Goal: Information Seeking & Learning: Understand process/instructions

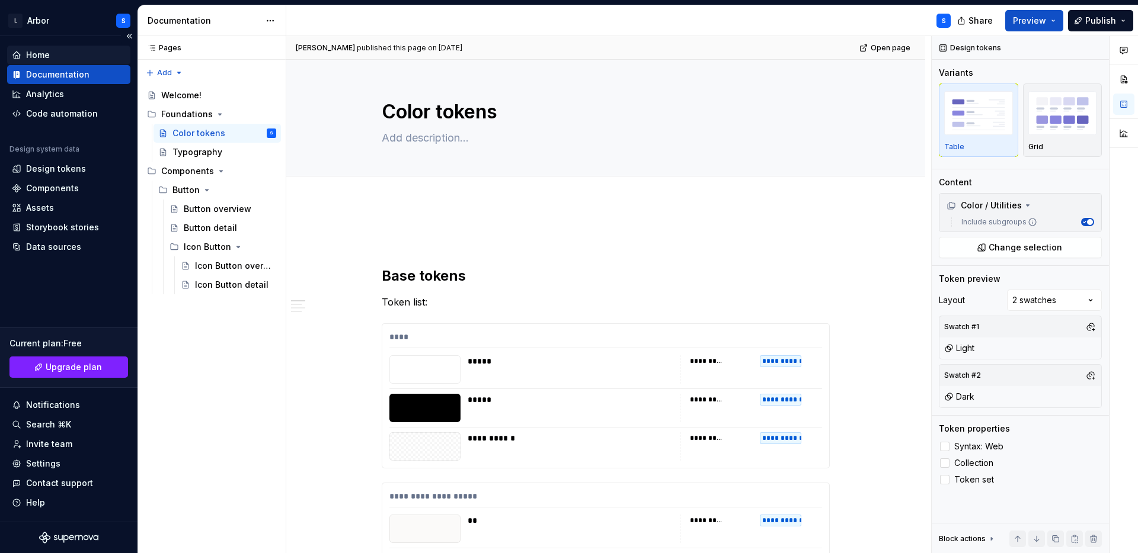
click at [46, 58] on div "Home" at bounding box center [38, 55] width 24 height 12
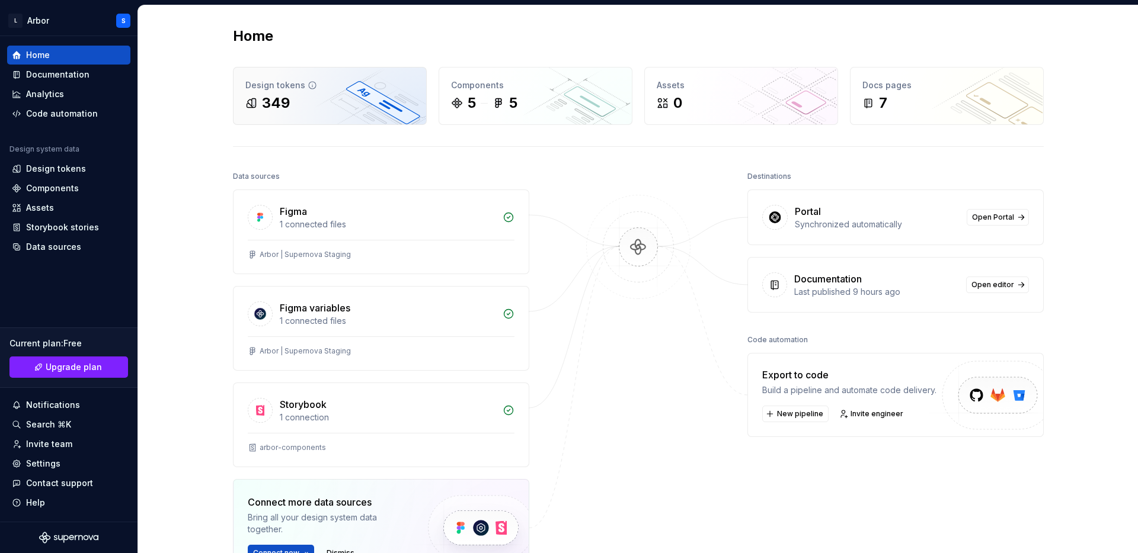
click at [278, 114] on div "Design tokens 349" at bounding box center [329, 96] width 193 height 57
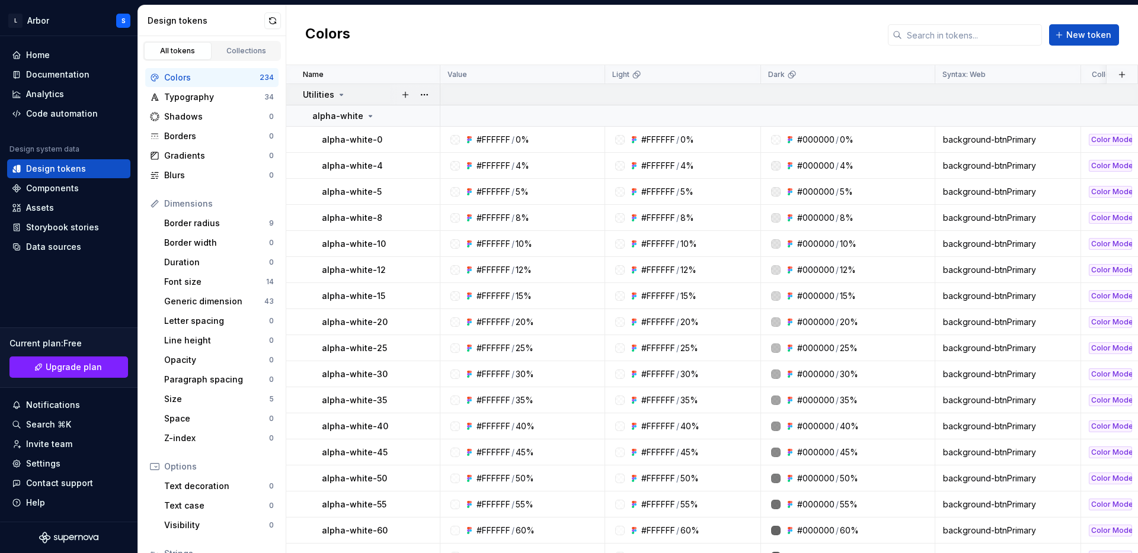
click at [337, 92] on icon at bounding box center [341, 94] width 9 height 9
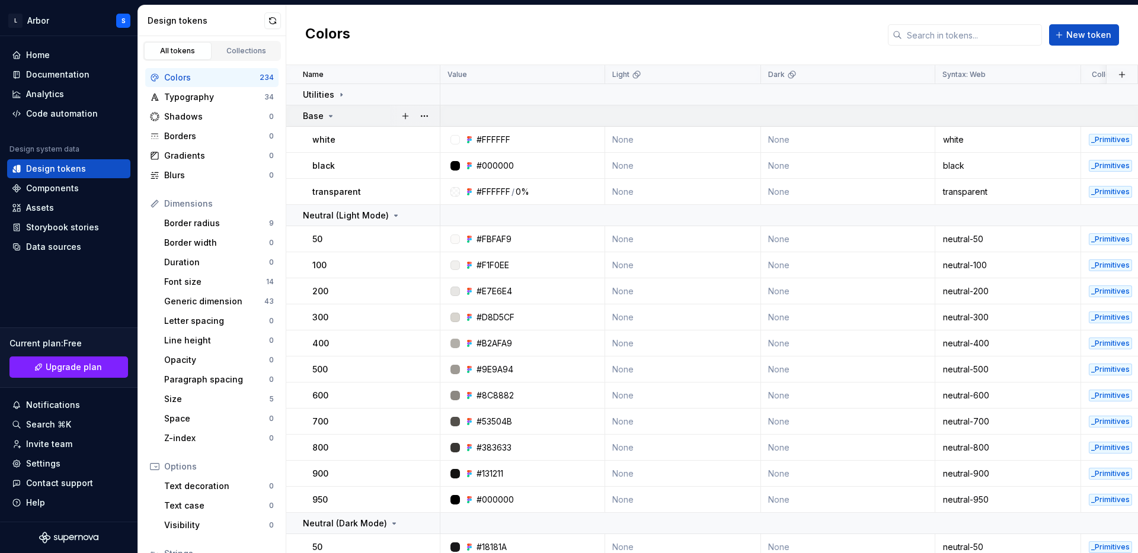
click at [330, 117] on icon at bounding box center [330, 115] width 9 height 9
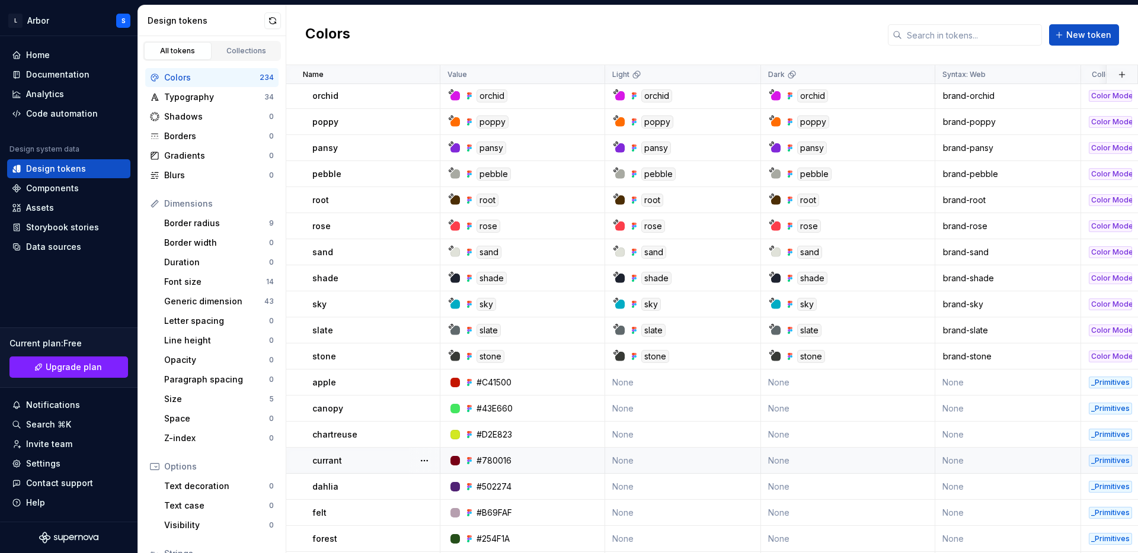
scroll to position [1493, 0]
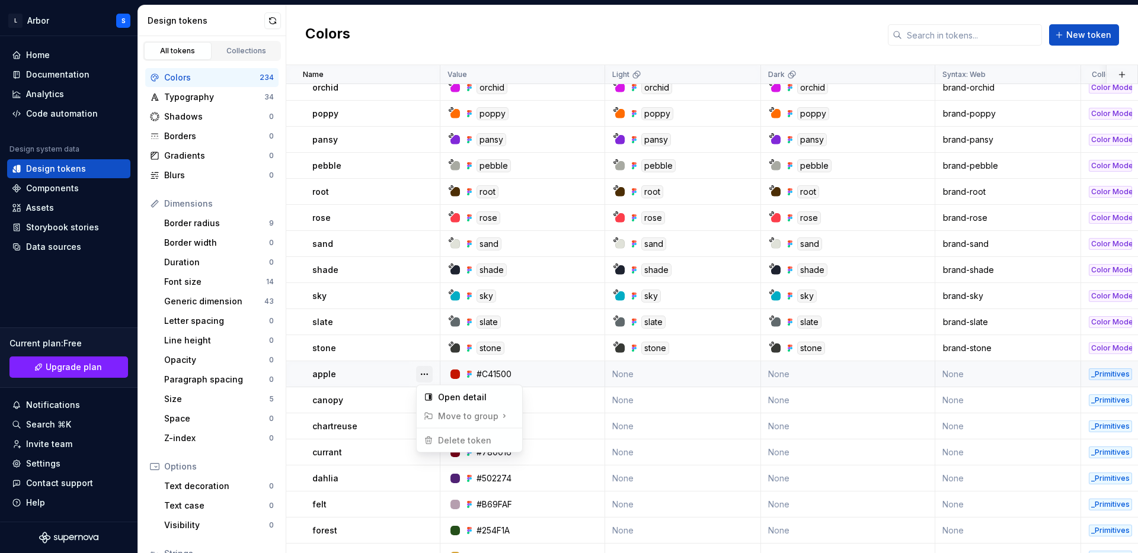
click at [423, 371] on button "button" at bounding box center [424, 374] width 17 height 17
click at [990, 390] on html "L Arbor S Home Documentation Analytics Code automation Design system data Desig…" at bounding box center [569, 276] width 1138 height 553
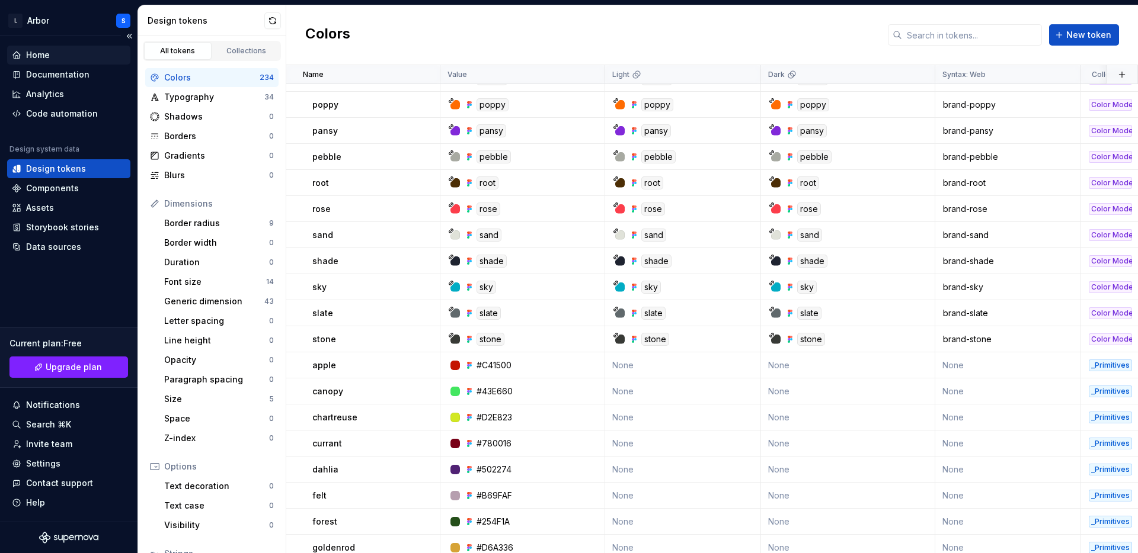
click at [41, 53] on div "Home" at bounding box center [38, 55] width 24 height 12
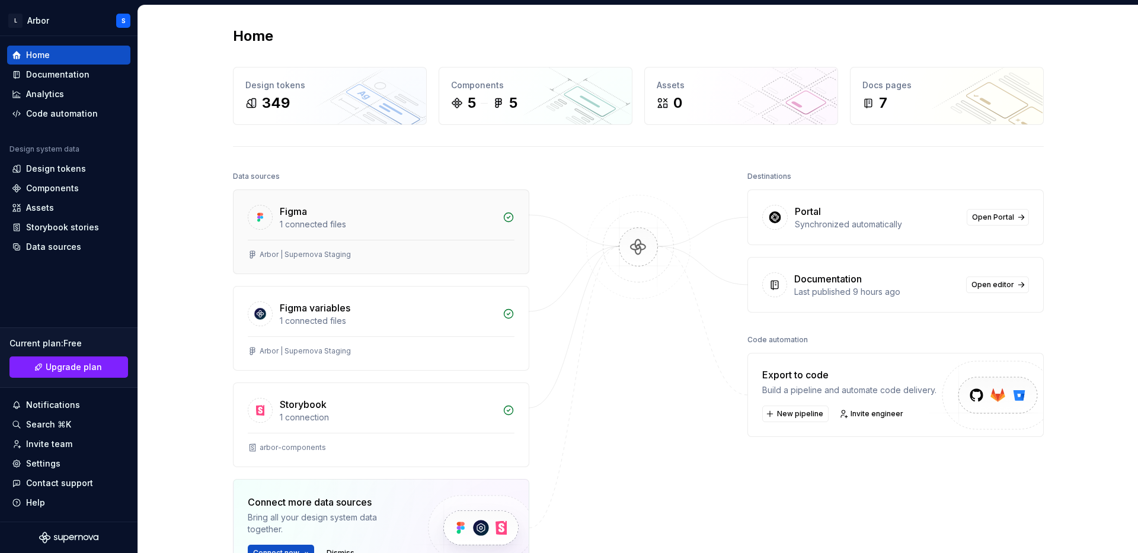
click at [387, 239] on div "Figma 1 connected files" at bounding box center [380, 215] width 295 height 50
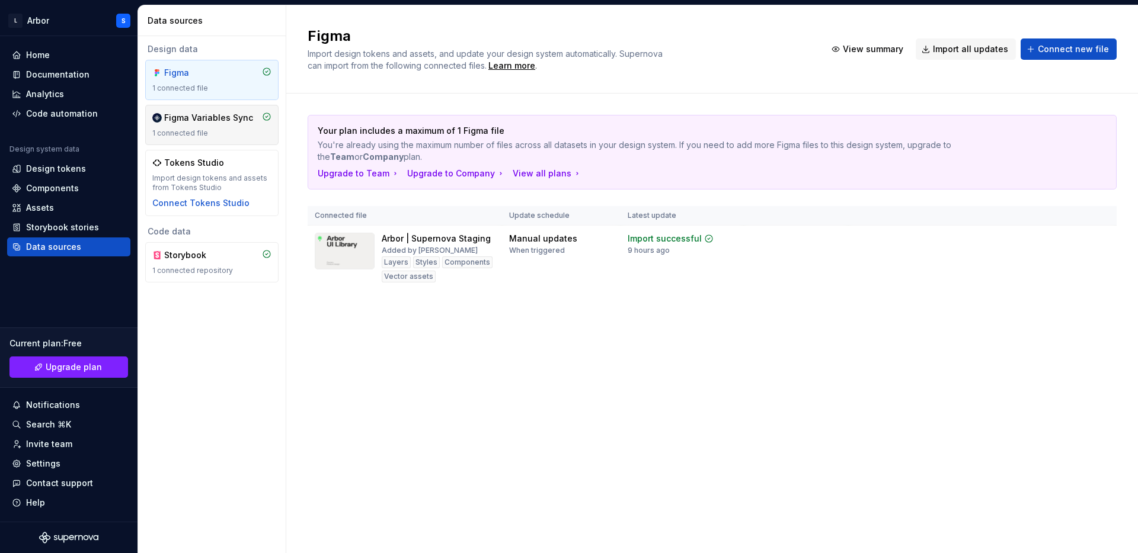
click at [197, 127] on div "Figma Variables Sync 1 connected file" at bounding box center [211, 125] width 119 height 26
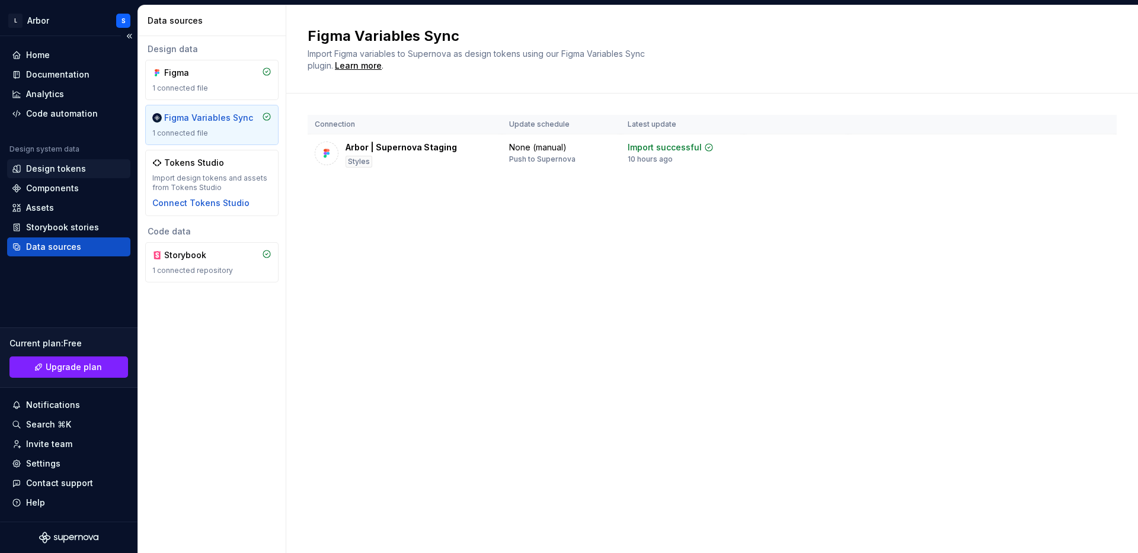
click at [48, 167] on div "Design tokens" at bounding box center [56, 169] width 60 height 12
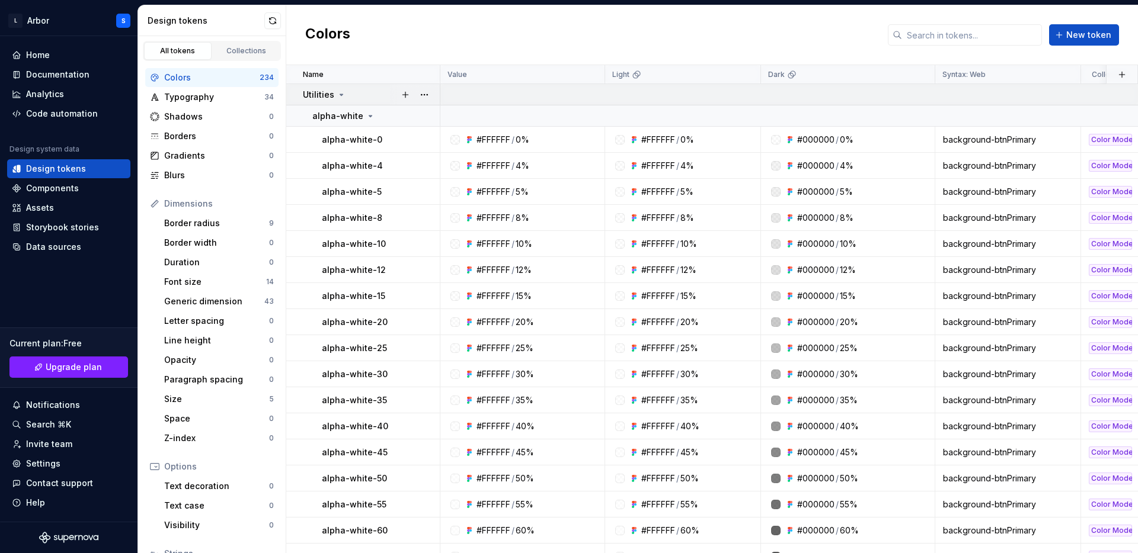
click at [326, 95] on p "Utilities" at bounding box center [318, 95] width 31 height 12
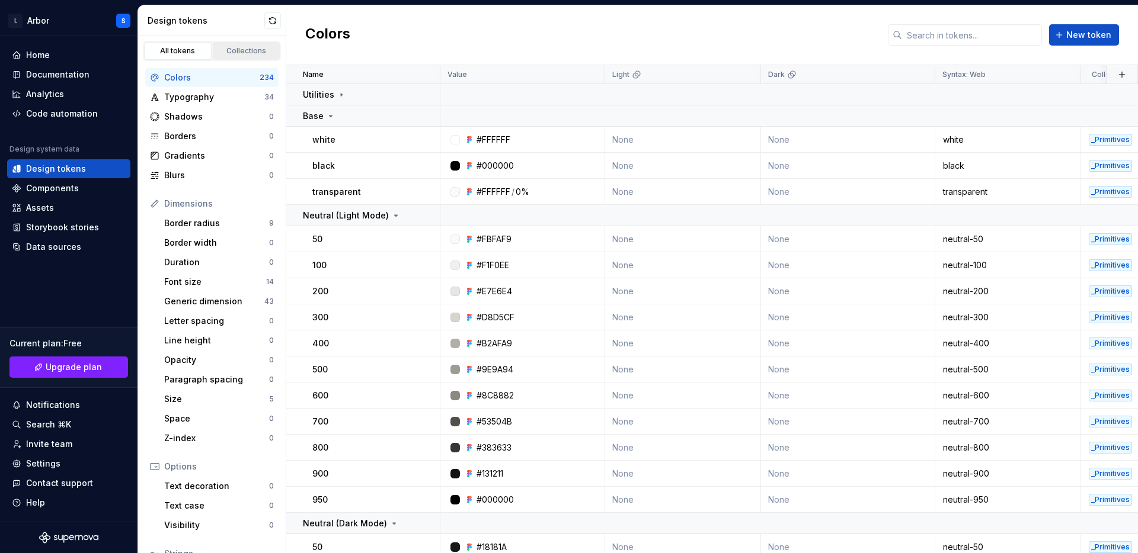
click at [226, 54] on div "Collections" at bounding box center [246, 50] width 59 height 9
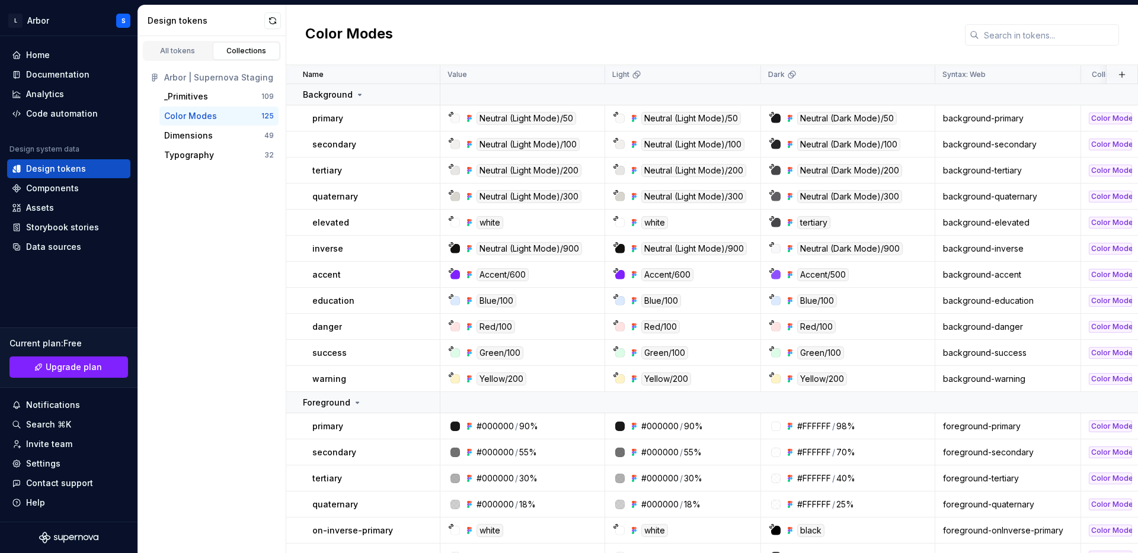
click at [191, 116] on div "Color Modes" at bounding box center [190, 116] width 53 height 12
click at [196, 98] on div "_Primitives" at bounding box center [186, 97] width 44 height 12
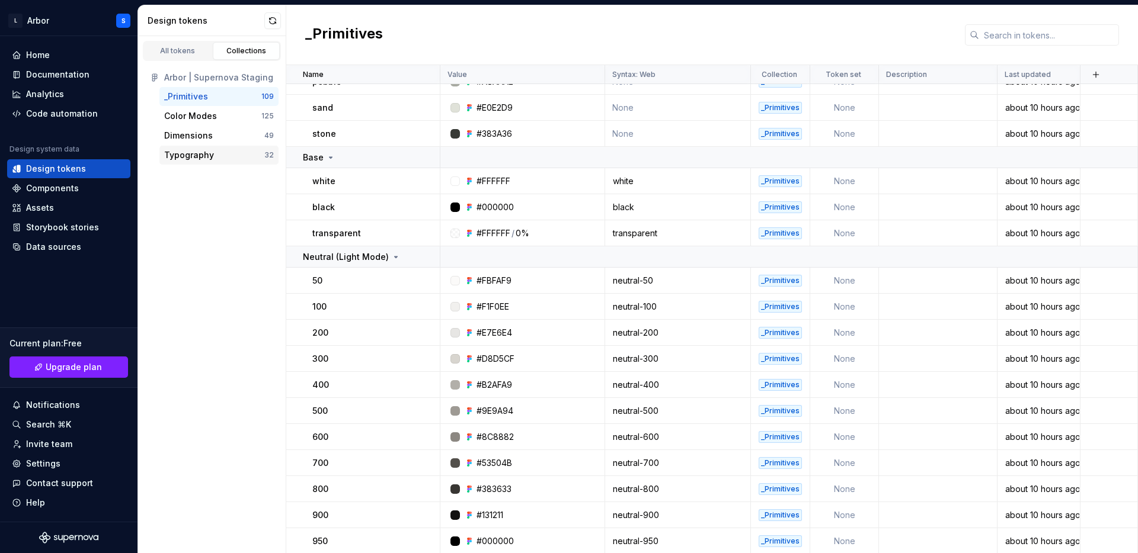
scroll to position [719, 0]
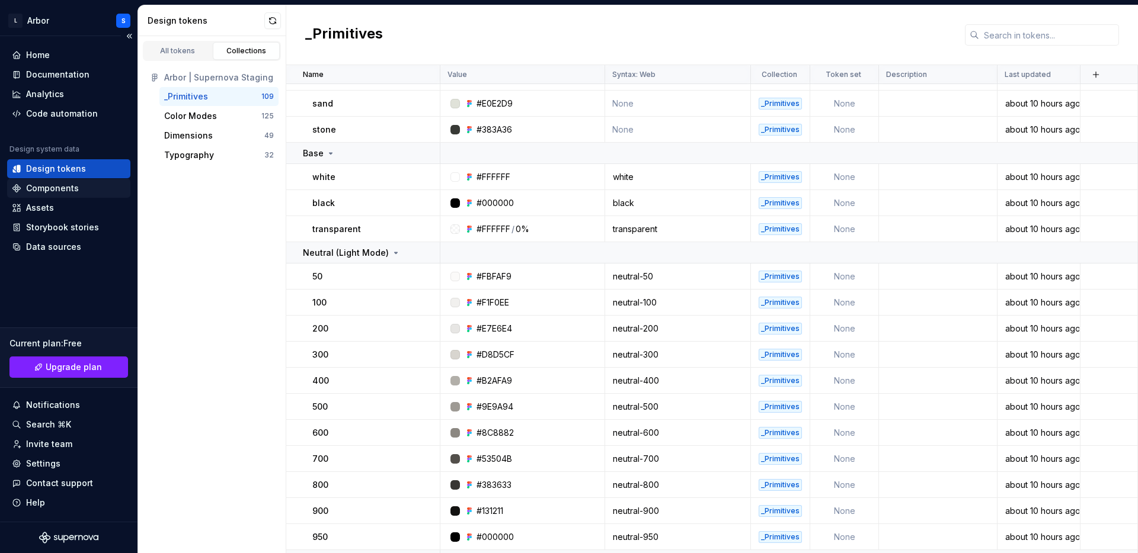
click at [66, 180] on div "Components" at bounding box center [68, 188] width 123 height 19
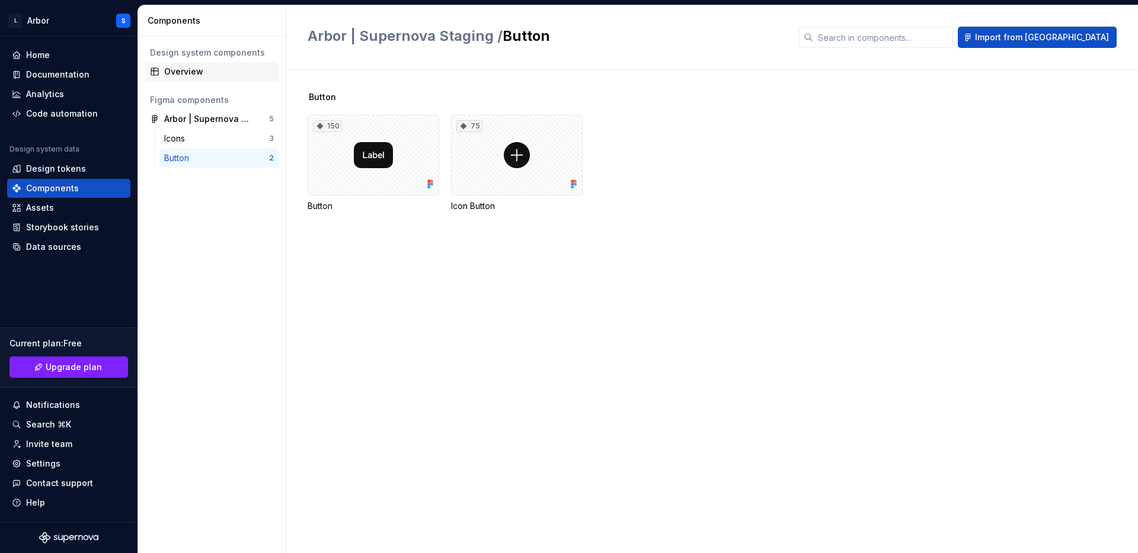
click at [208, 68] on div "Overview" at bounding box center [219, 72] width 110 height 12
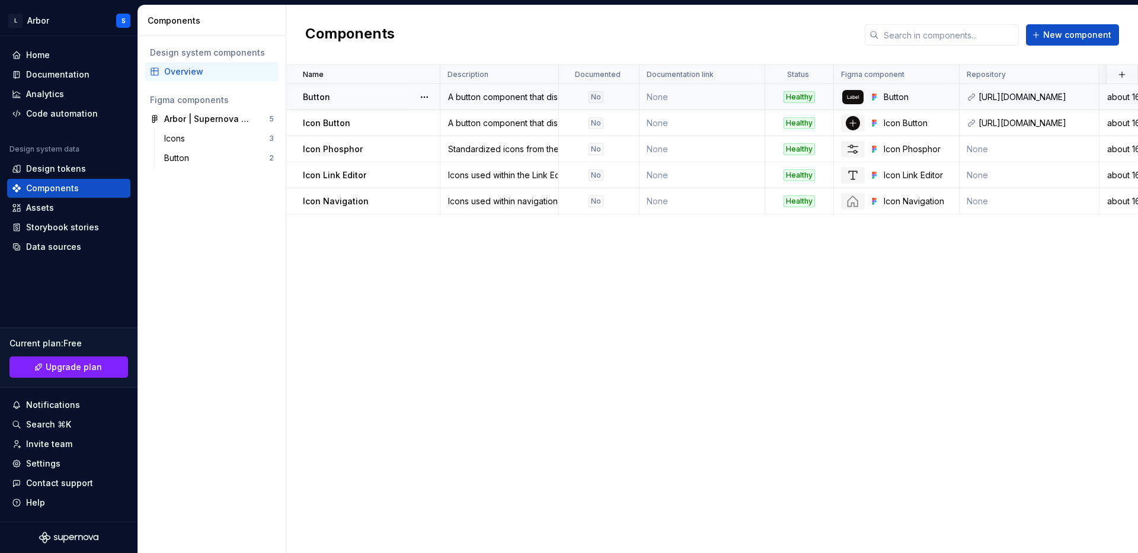
click at [361, 93] on div "Button" at bounding box center [371, 97] width 136 height 12
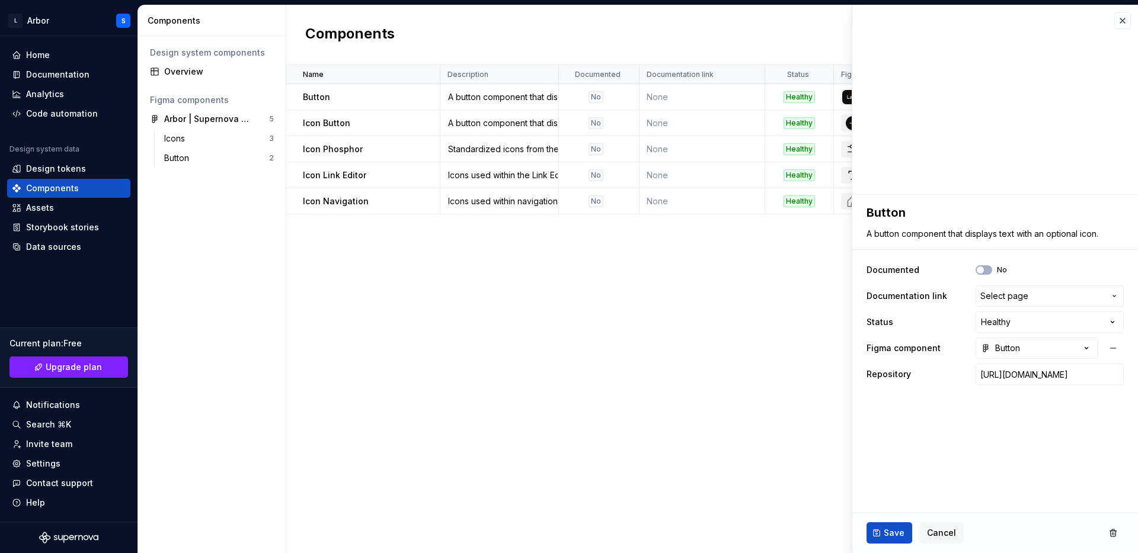
click at [386, 254] on div "Name Description Documented Documentation link Status Figma component Repositor…" at bounding box center [711, 309] width 851 height 488
click at [52, 71] on div "Documentation" at bounding box center [57, 75] width 63 height 12
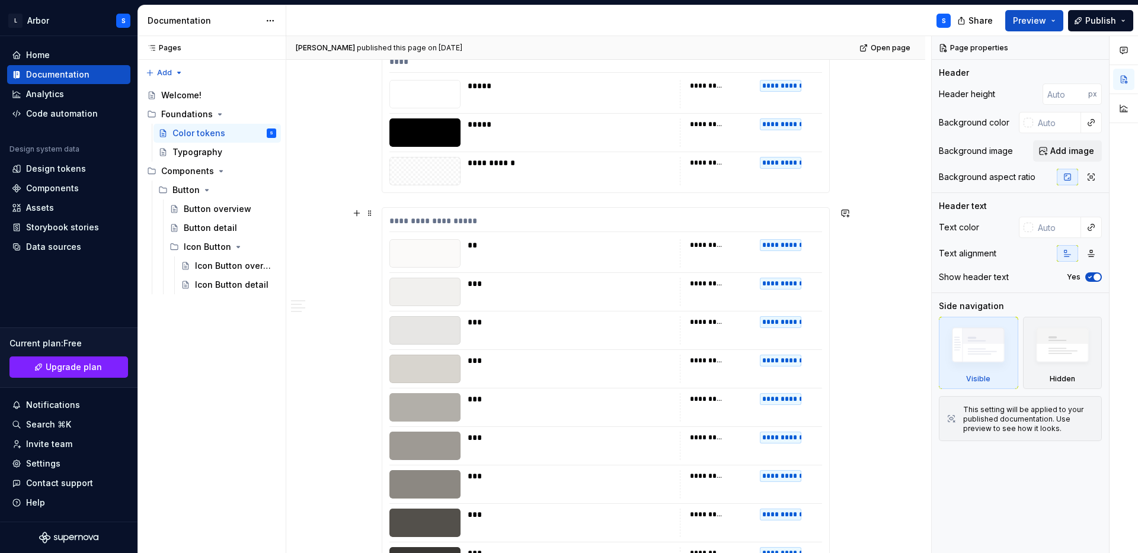
scroll to position [287, 0]
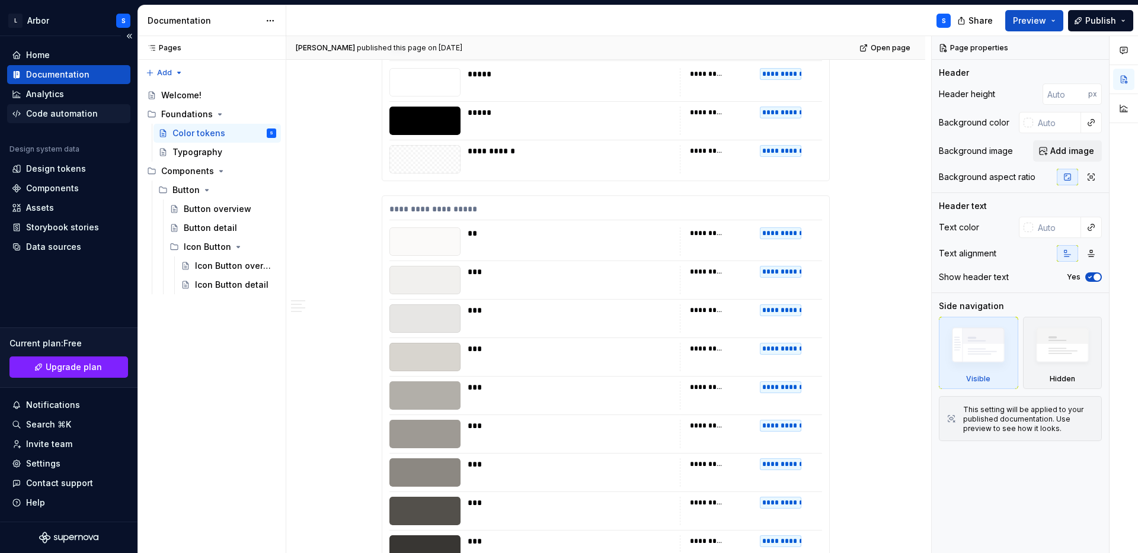
click at [81, 110] on div "Code automation" at bounding box center [62, 114] width 72 height 12
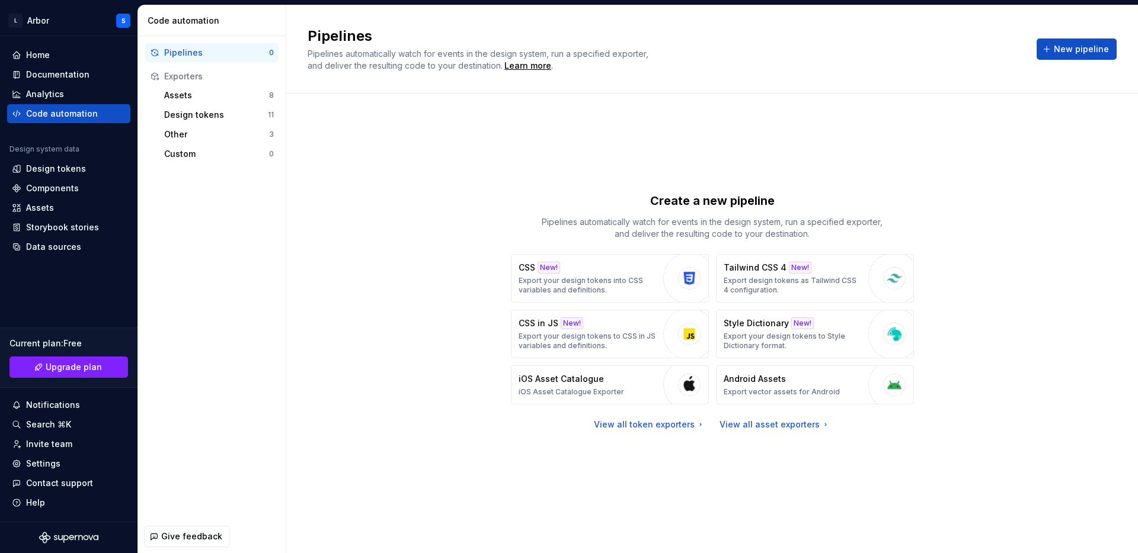
click at [318, 57] on span "Pipelines automatically watch for events in the design system, run a specified …" at bounding box center [478, 60] width 343 height 22
click at [317, 145] on div "Create a new pipeline Pipelines automatically watch for events in the design sy…" at bounding box center [711, 311] width 809 height 393
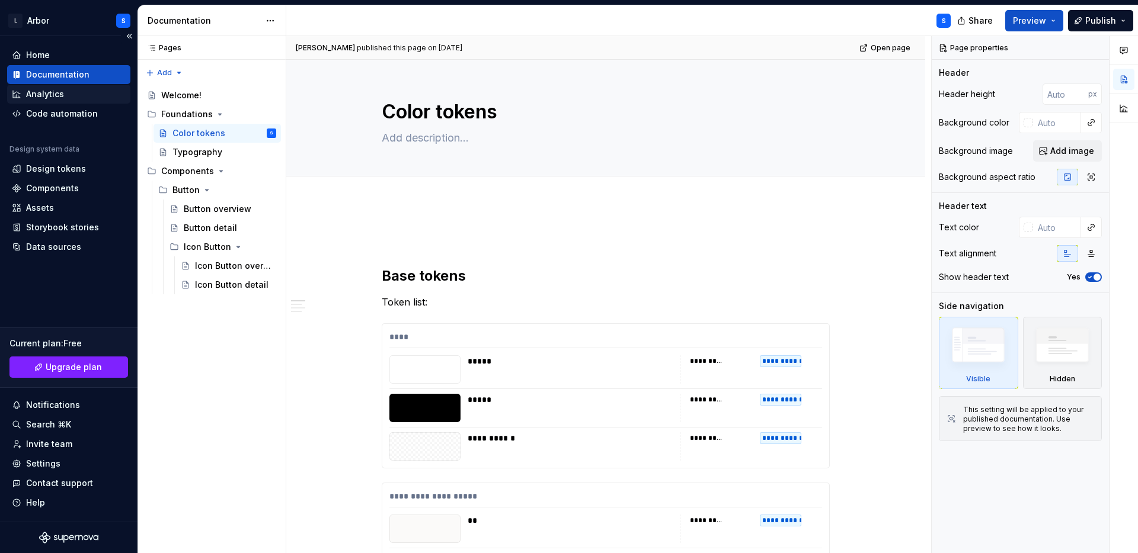
click at [43, 94] on div "Analytics" at bounding box center [45, 94] width 38 height 12
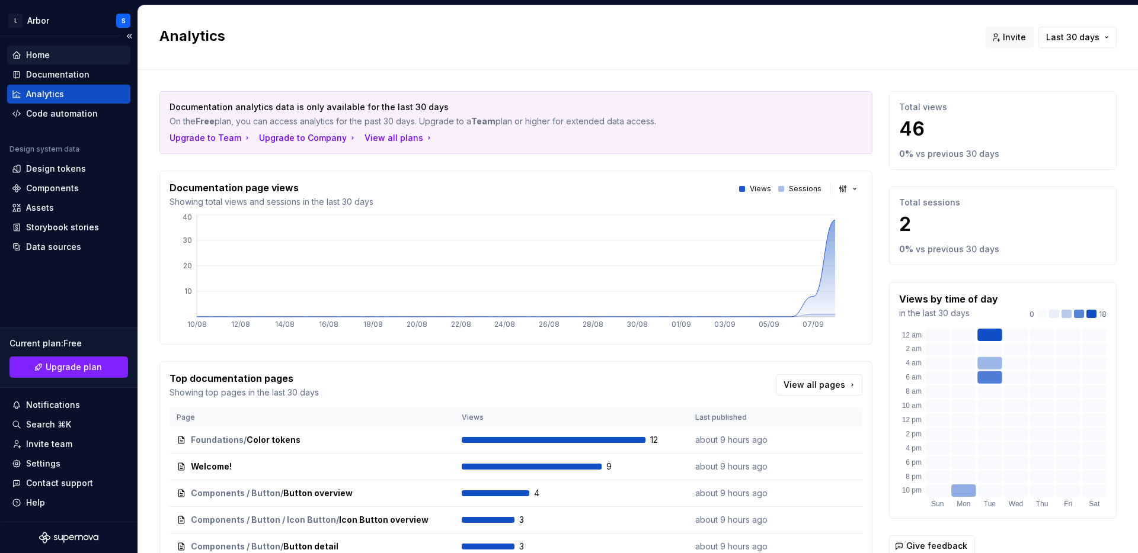
click at [47, 55] on div "Home" at bounding box center [38, 55] width 24 height 12
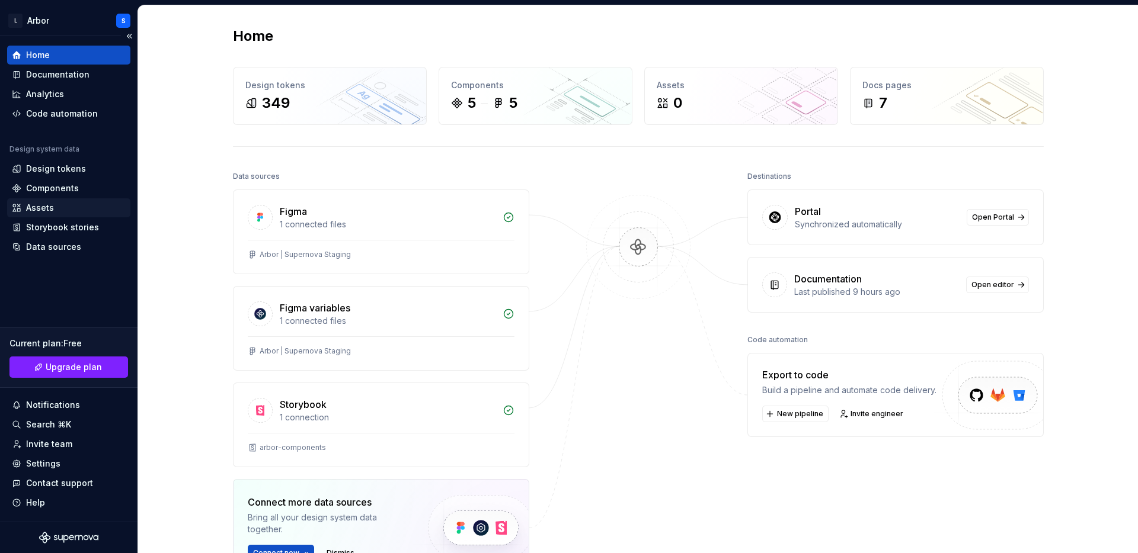
click at [47, 207] on div "Assets" at bounding box center [40, 208] width 28 height 12
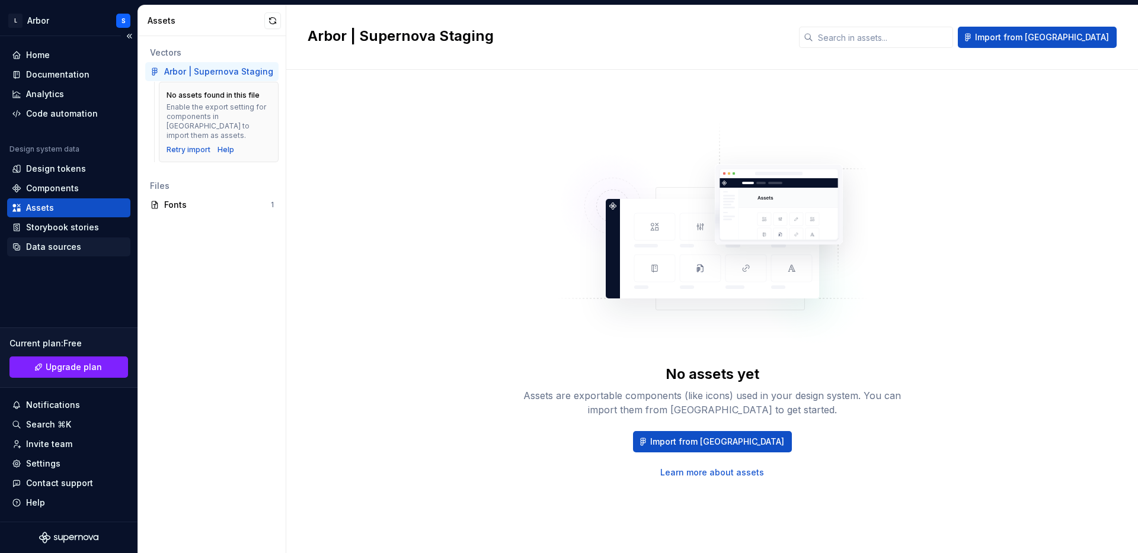
click at [41, 244] on div "Data sources" at bounding box center [53, 247] width 55 height 12
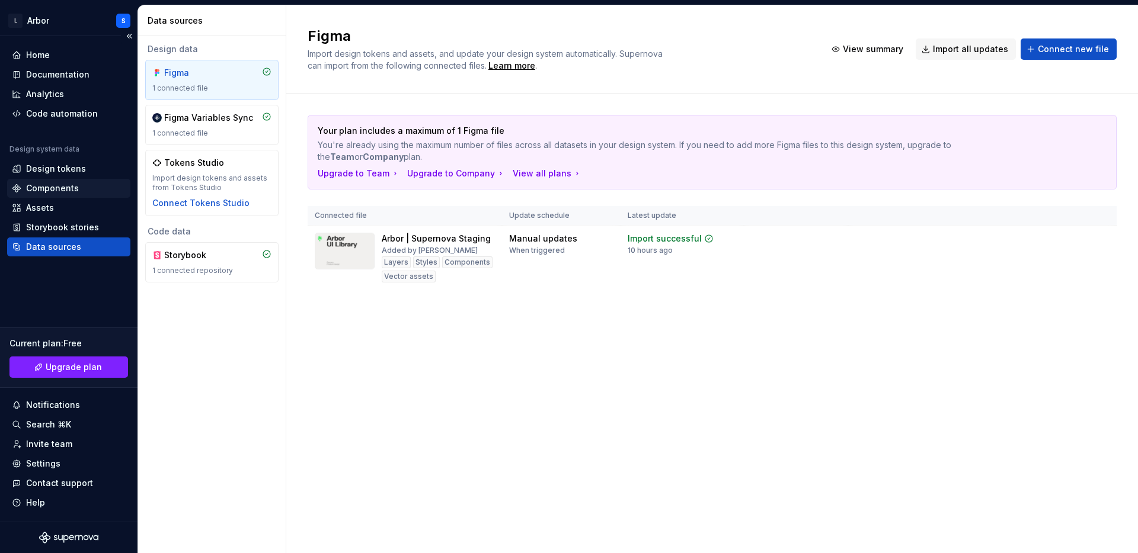
click at [46, 186] on div "Components" at bounding box center [52, 188] width 53 height 12
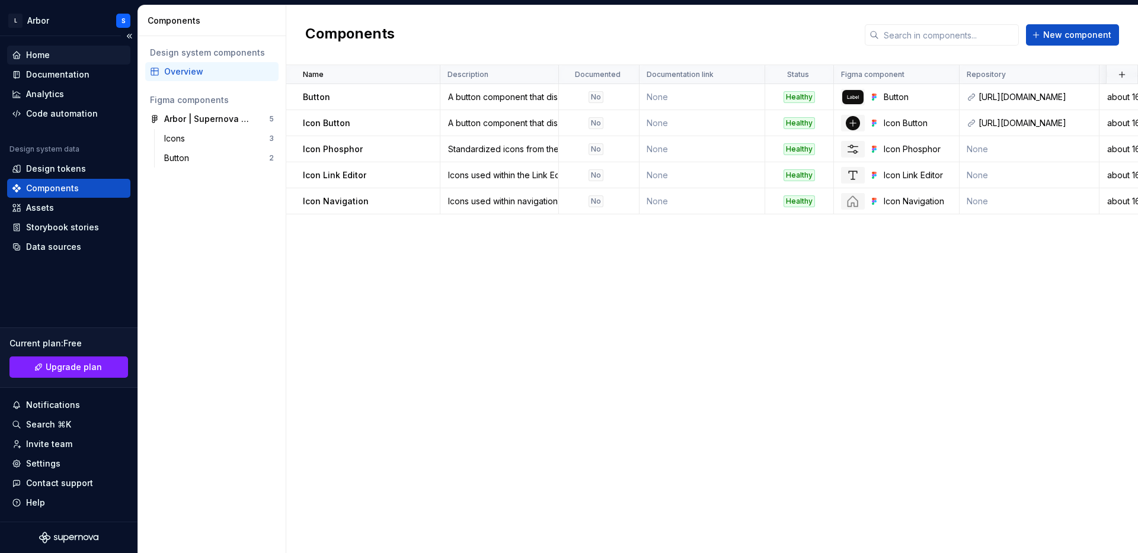
click at [52, 49] on div "Home" at bounding box center [68, 55] width 123 height 19
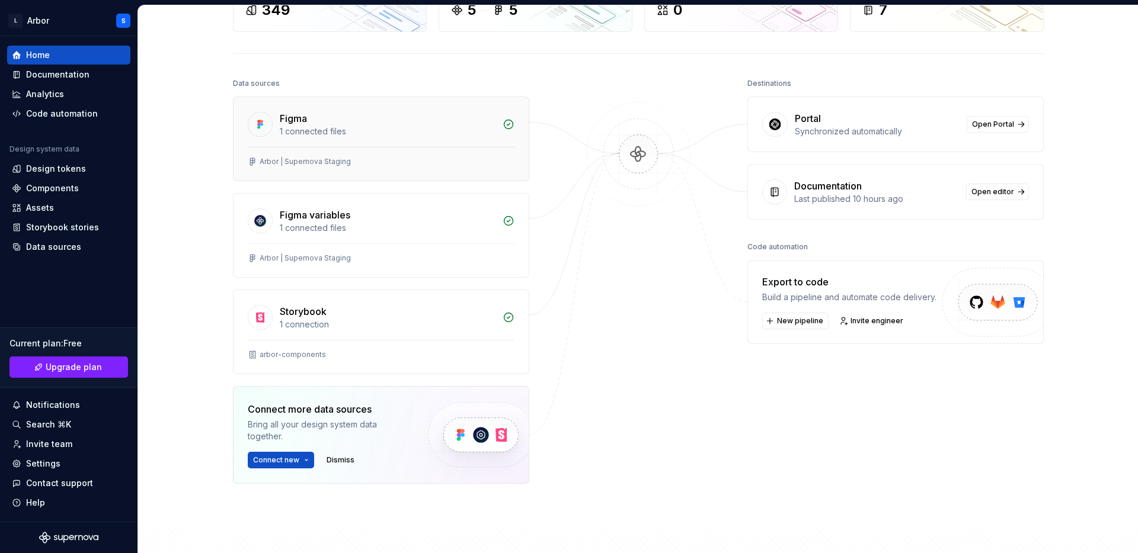
scroll to position [104, 0]
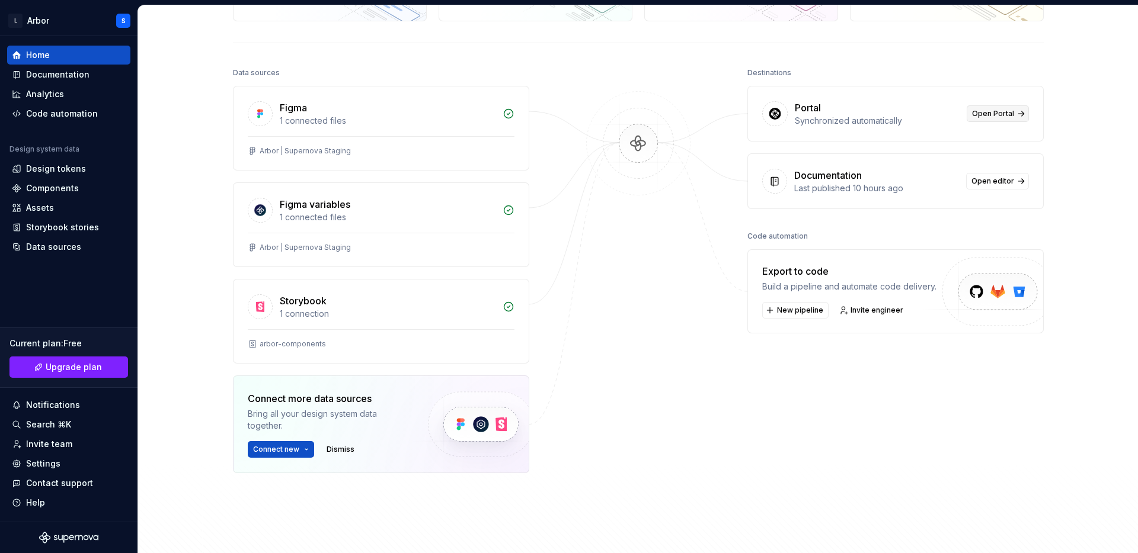
click at [982, 113] on span "Open Portal" at bounding box center [993, 113] width 42 height 9
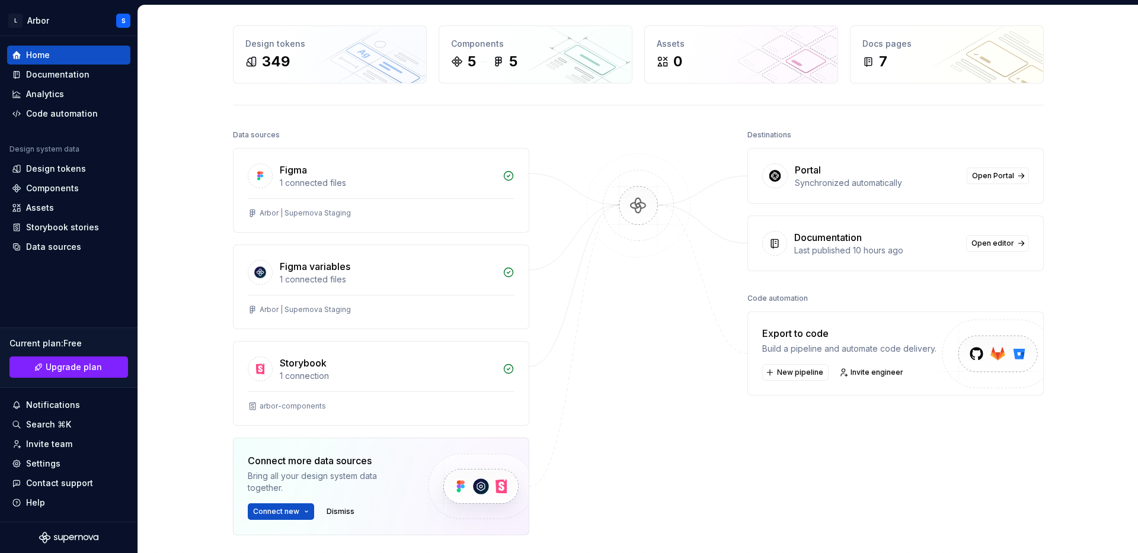
scroll to position [0, 0]
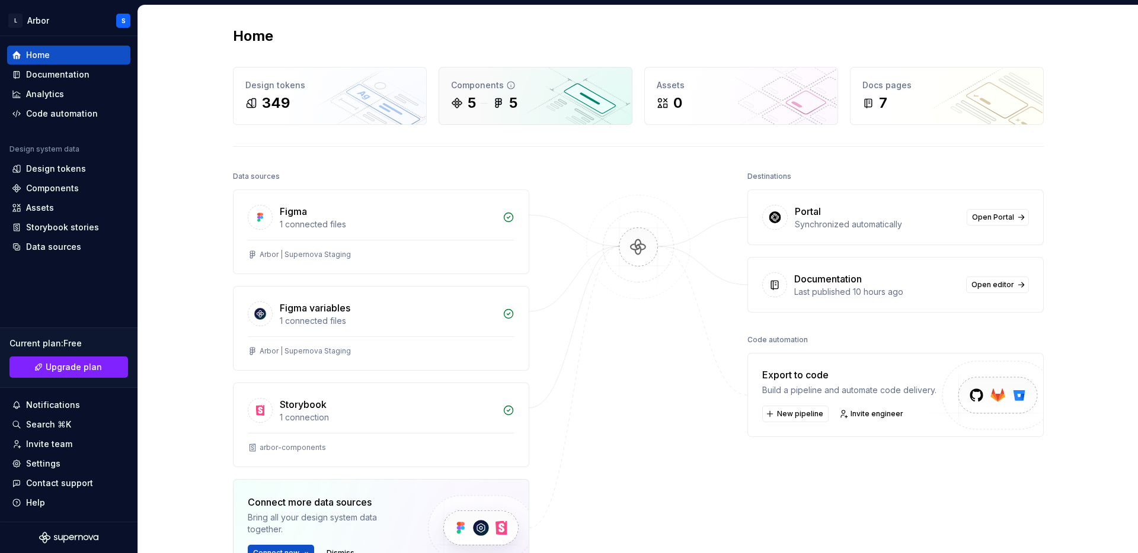
click at [532, 110] on div "5 5" at bounding box center [535, 103] width 169 height 19
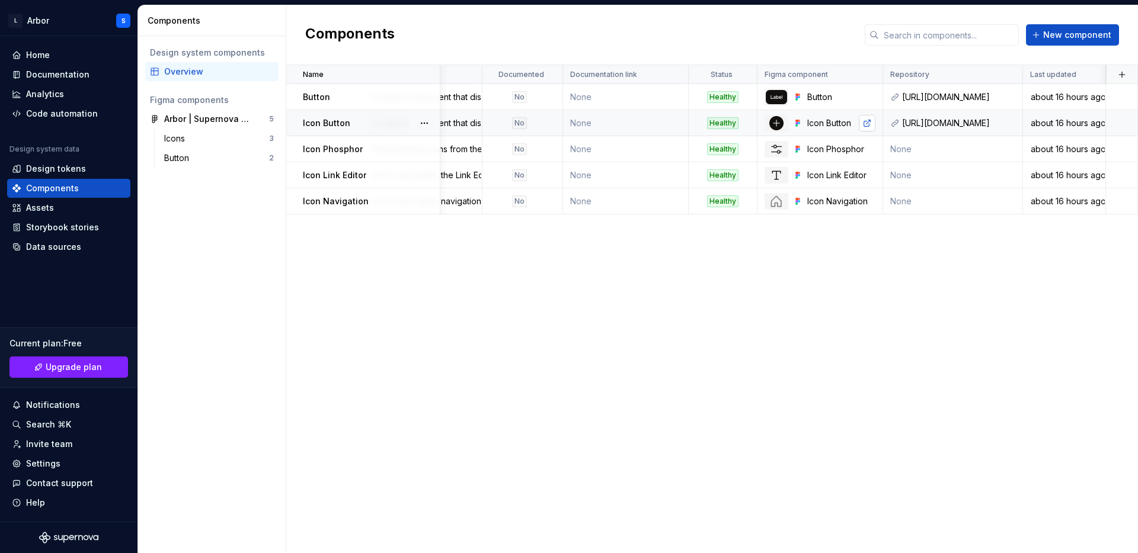
scroll to position [0, 76]
click at [974, 92] on div "[URL][DOMAIN_NAME]" at bounding box center [958, 97] width 113 height 12
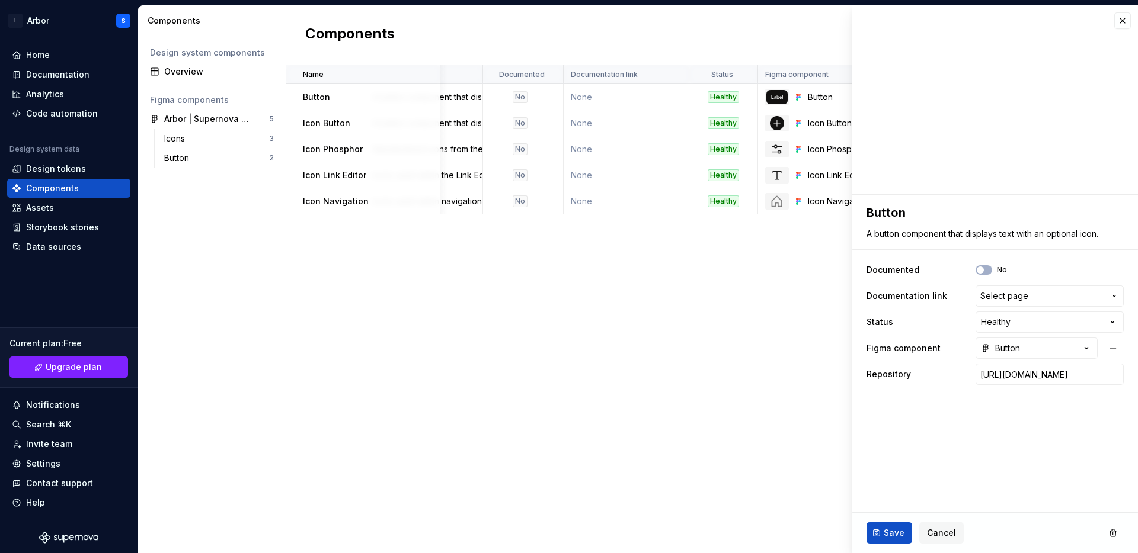
click at [791, 326] on div "Name Description Documented Documentation link Status Figma component Repositor…" at bounding box center [711, 309] width 851 height 488
click at [1118, 18] on button "button" at bounding box center [1122, 20] width 17 height 17
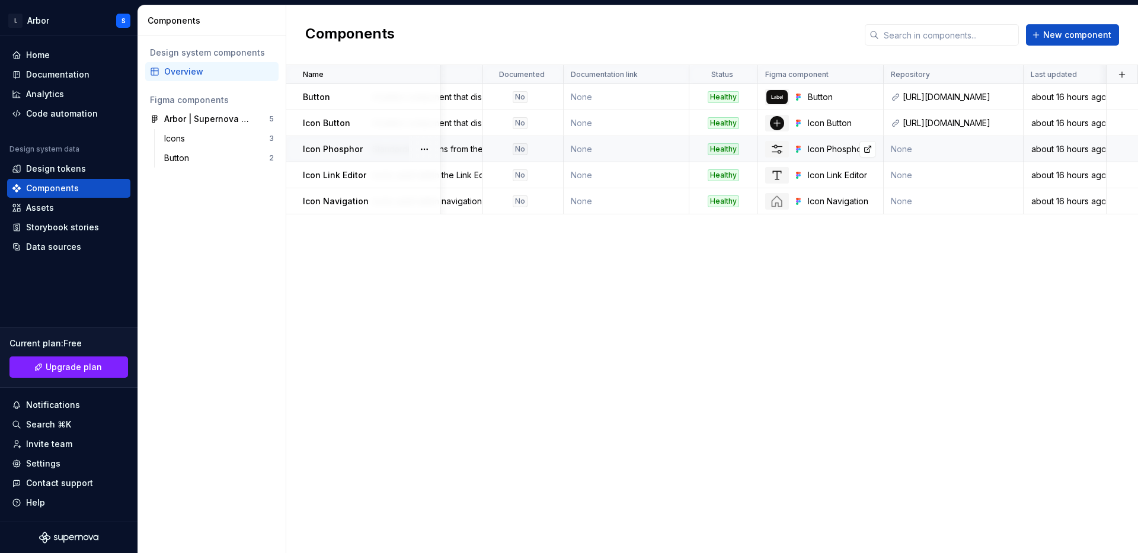
click at [821, 141] on div "Icon Phosphor" at bounding box center [820, 149] width 125 height 17
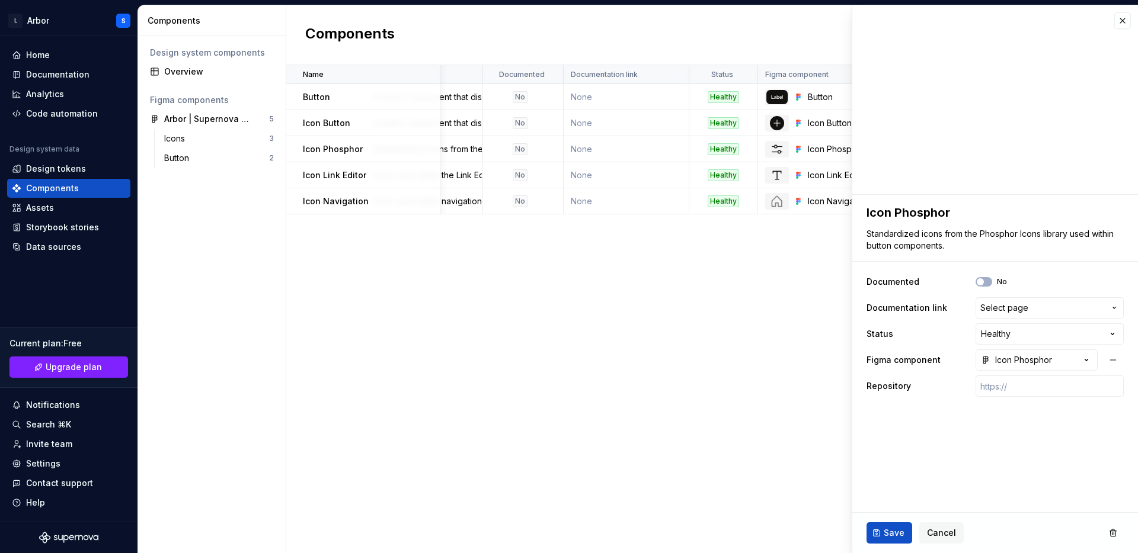
click at [330, 229] on div "Name Description Documented Documentation link Status Figma component Repositor…" at bounding box center [711, 309] width 851 height 488
click at [219, 143] on div "Icons" at bounding box center [216, 139] width 105 height 12
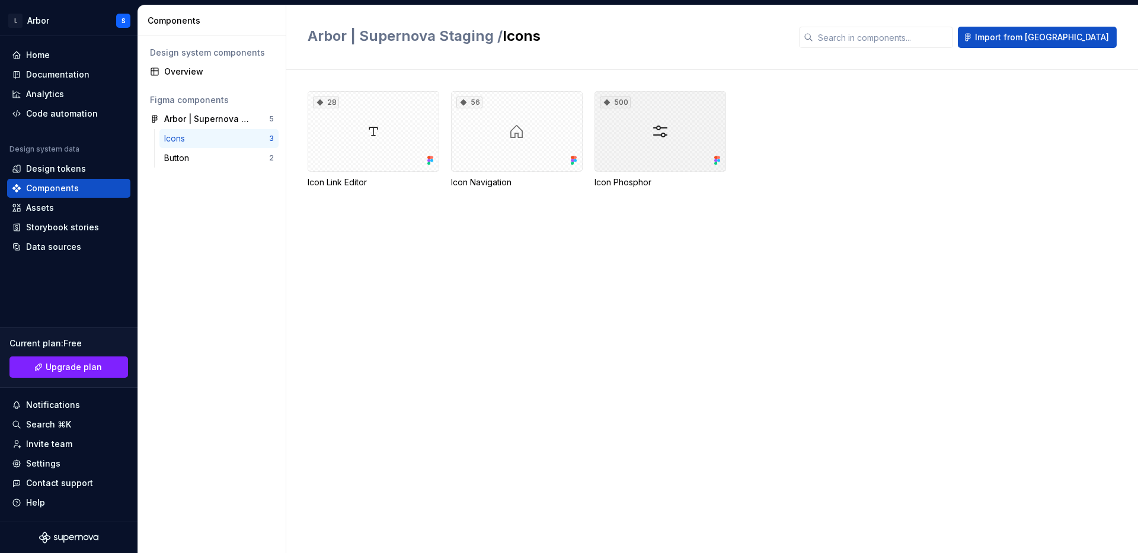
click at [640, 115] on div "500" at bounding box center [660, 131] width 132 height 81
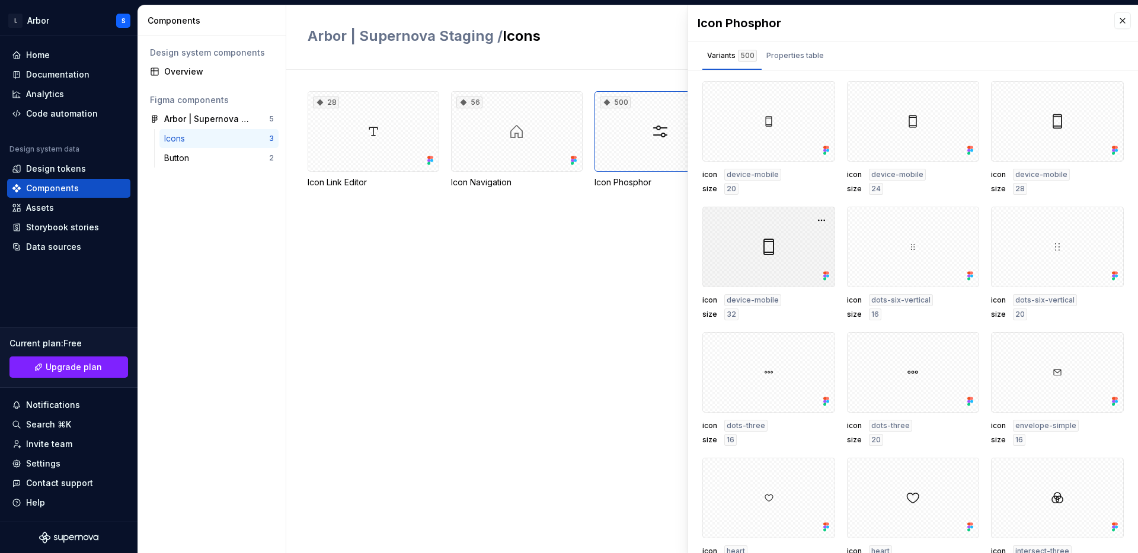
scroll to position [1381, 0]
click at [803, 56] on div "Properties table" at bounding box center [794, 56] width 57 height 12
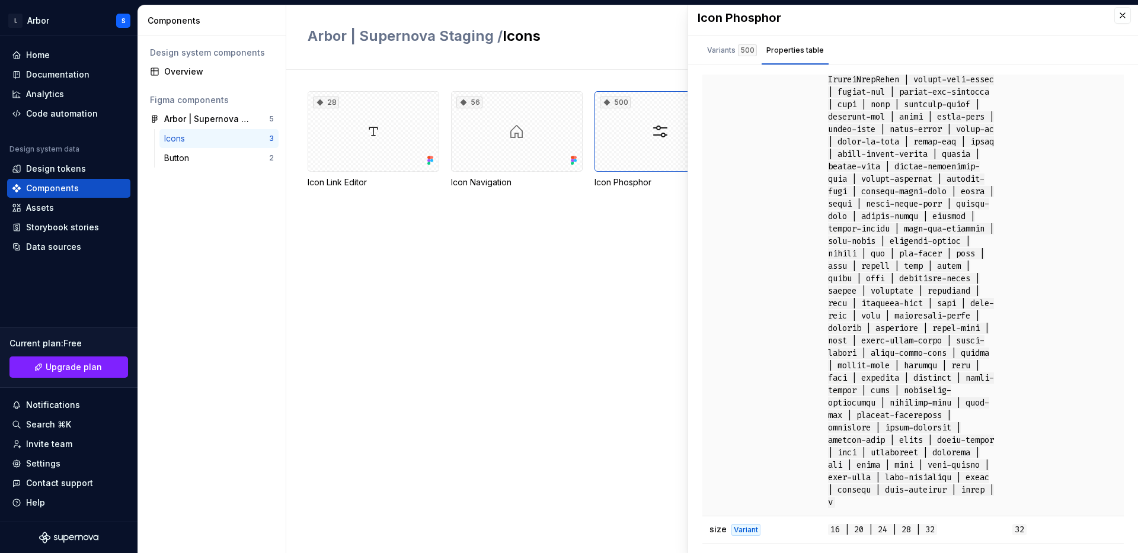
scroll to position [0, 0]
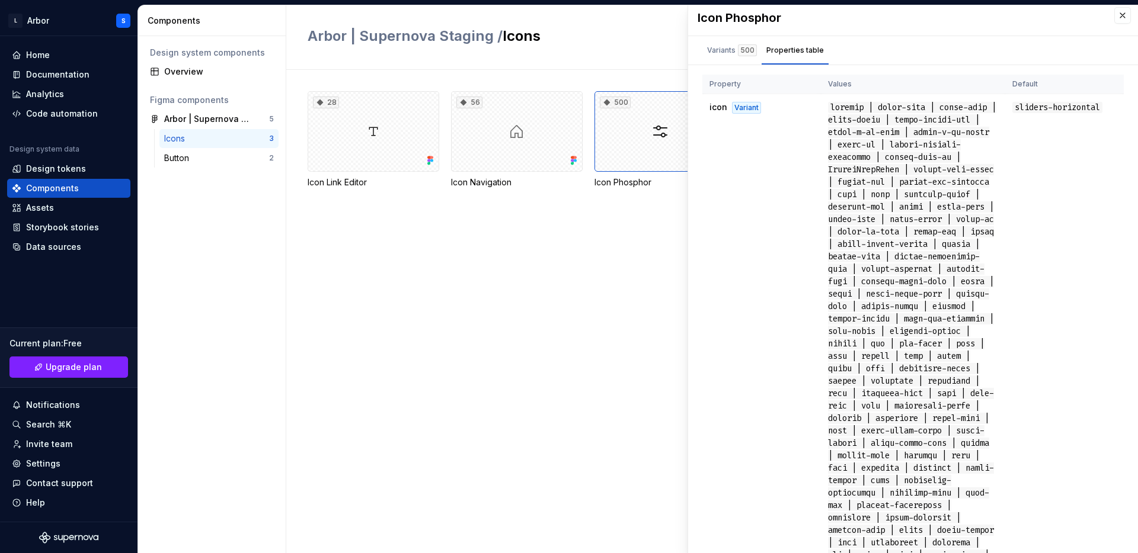
click at [478, 302] on div "28 Icon Link Editor 56 Icon Navigation 500 Icon Phosphor" at bounding box center [722, 311] width 830 height 483
click at [1124, 9] on button "button" at bounding box center [1122, 15] width 17 height 17
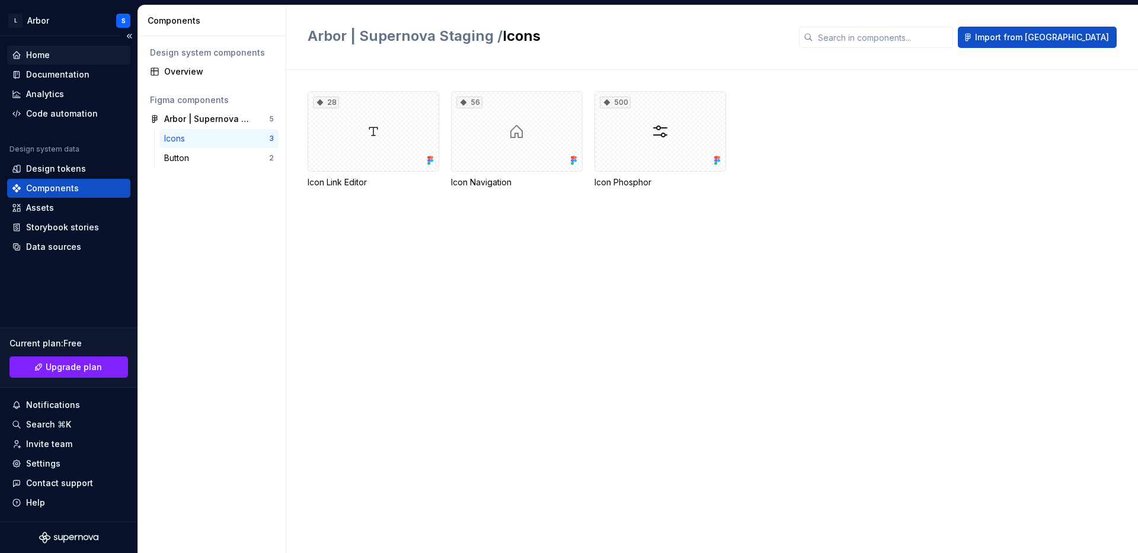
click at [40, 52] on div "Home" at bounding box center [38, 55] width 24 height 12
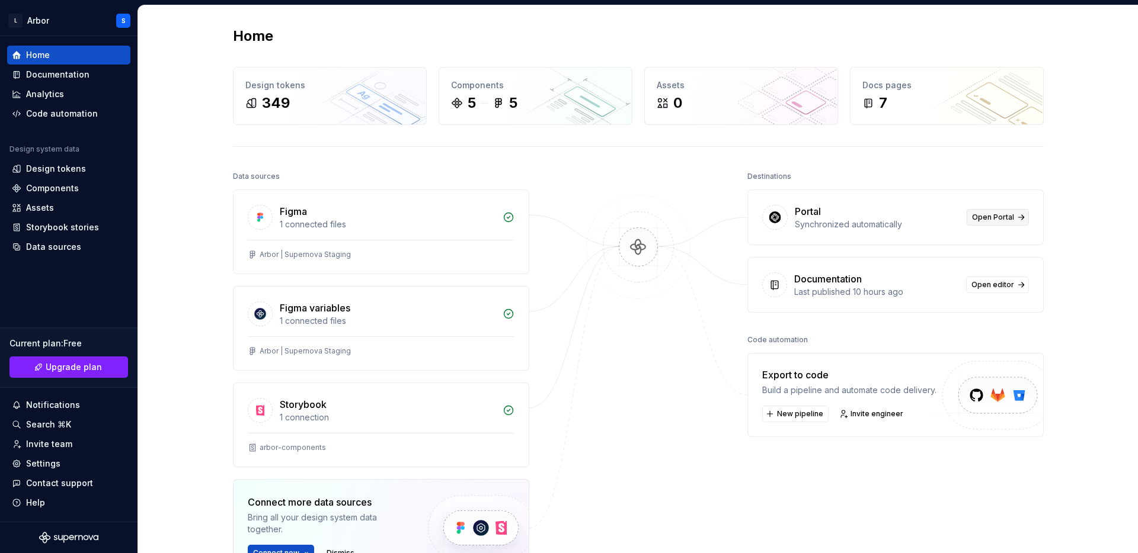
click at [1000, 214] on span "Open Portal" at bounding box center [993, 217] width 42 height 9
click at [73, 171] on div "Design tokens" at bounding box center [56, 169] width 60 height 12
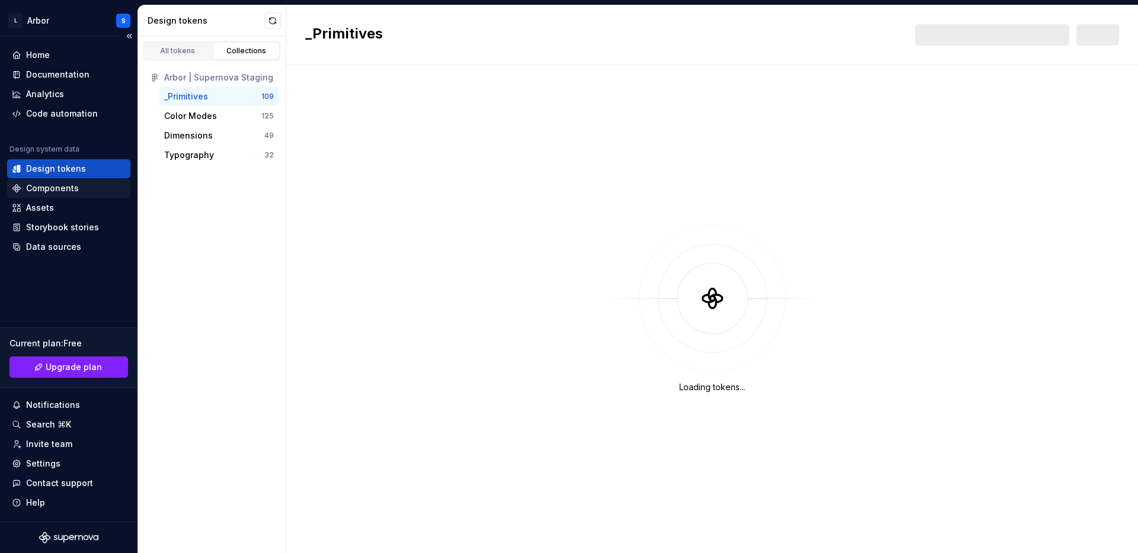
click at [69, 195] on div "Components" at bounding box center [68, 188] width 123 height 19
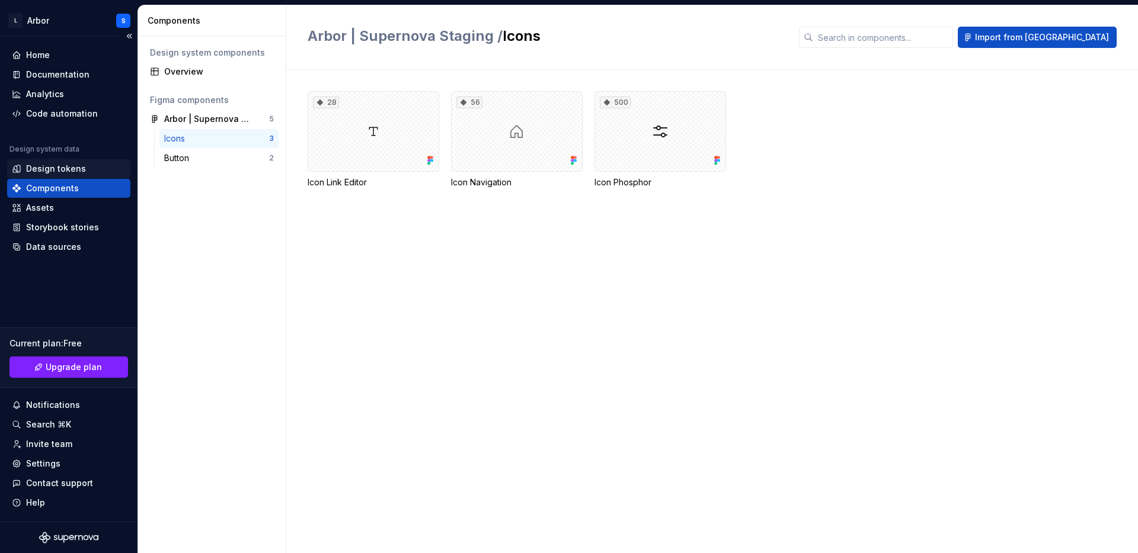
click at [40, 175] on div "Design tokens" at bounding box center [68, 168] width 123 height 19
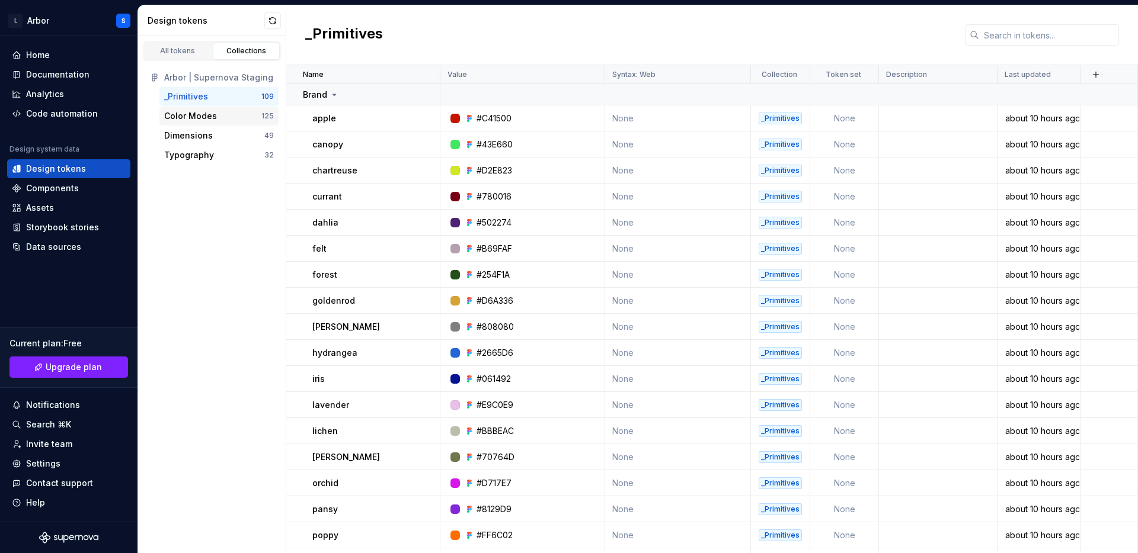
click at [197, 119] on div "Color Modes" at bounding box center [190, 116] width 53 height 12
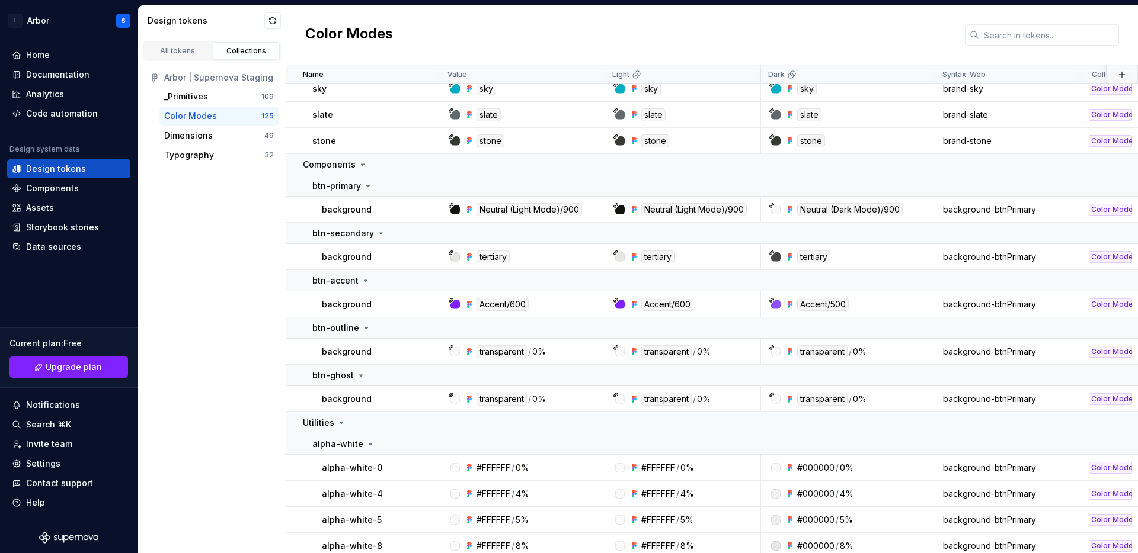
scroll to position [954, 0]
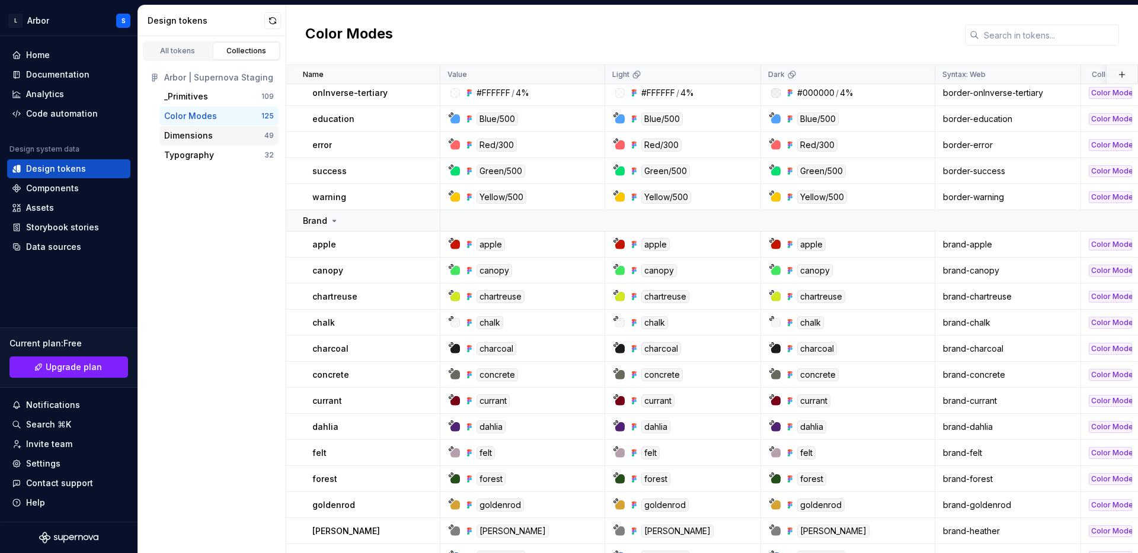
click at [209, 135] on div "Dimensions" at bounding box center [188, 136] width 49 height 12
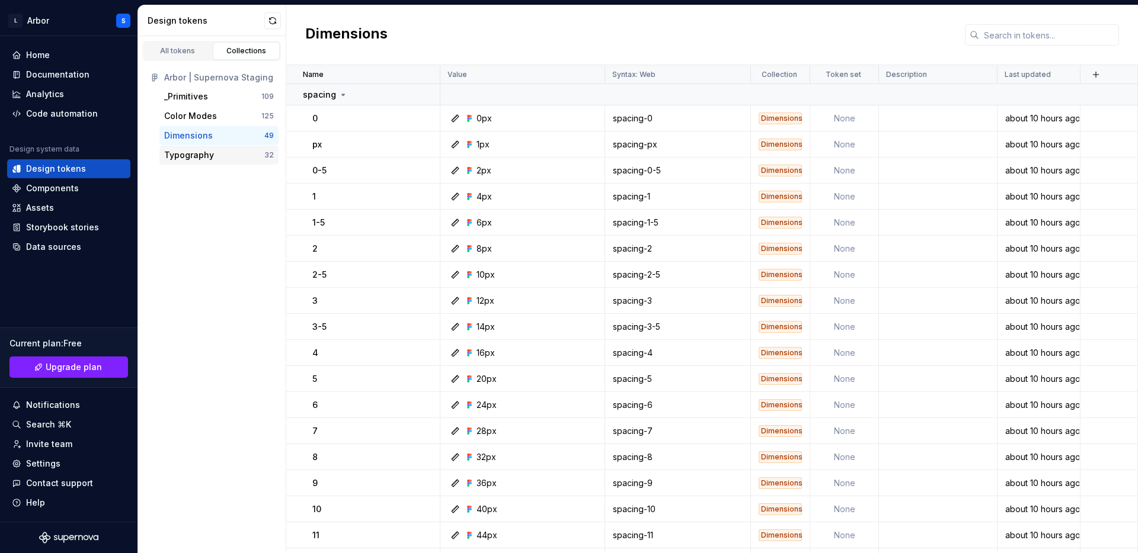
click at [206, 153] on div "Typography" at bounding box center [189, 155] width 50 height 12
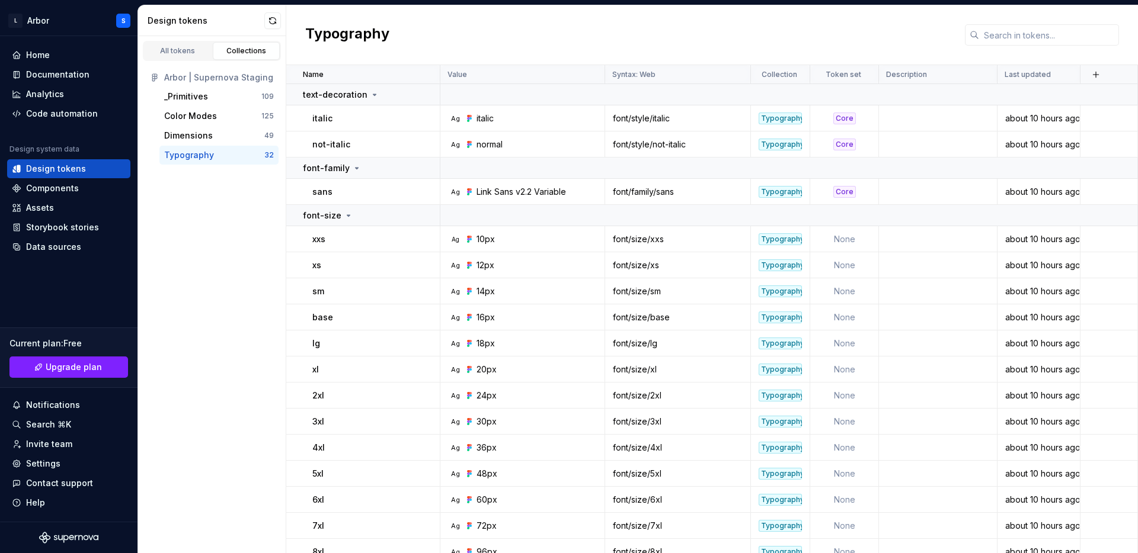
click at [180, 37] on div "All tokens Collections" at bounding box center [212, 48] width 148 height 25
click at [178, 50] on div "All tokens" at bounding box center [177, 50] width 59 height 9
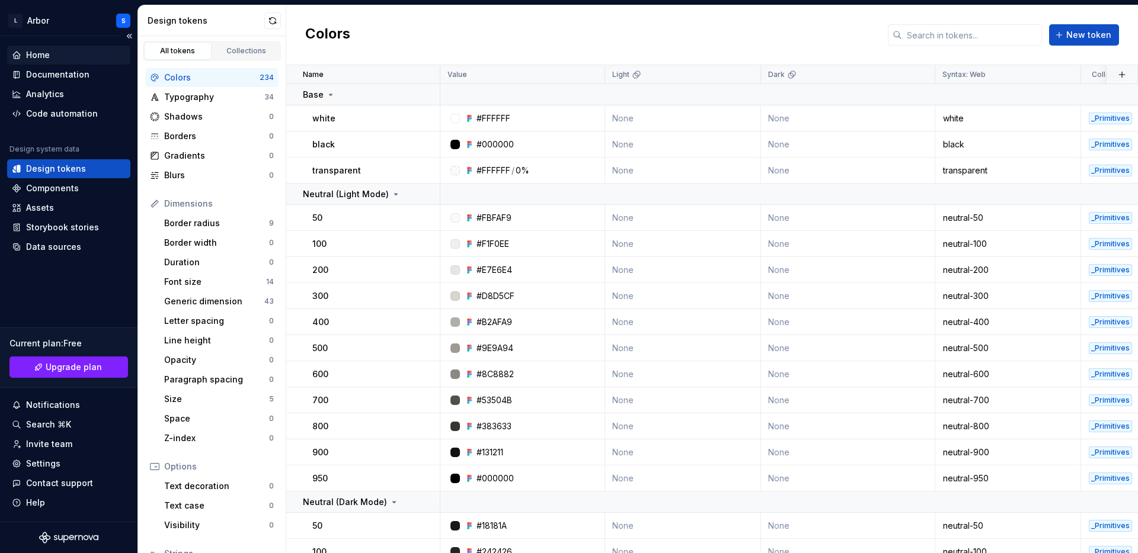
click at [39, 52] on div "Home" at bounding box center [38, 55] width 24 height 12
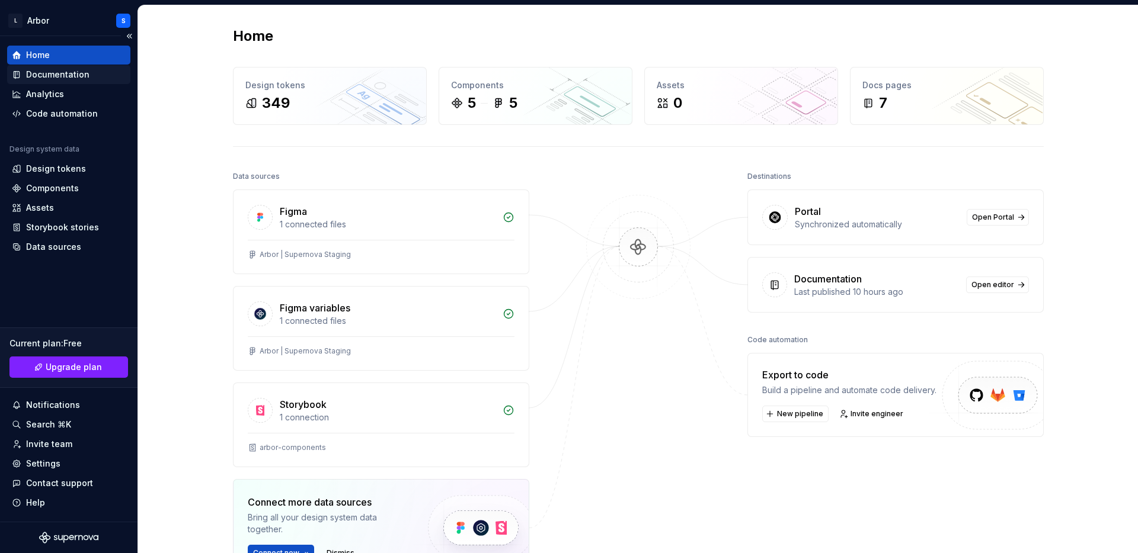
click at [85, 73] on div "Documentation" at bounding box center [57, 75] width 63 height 12
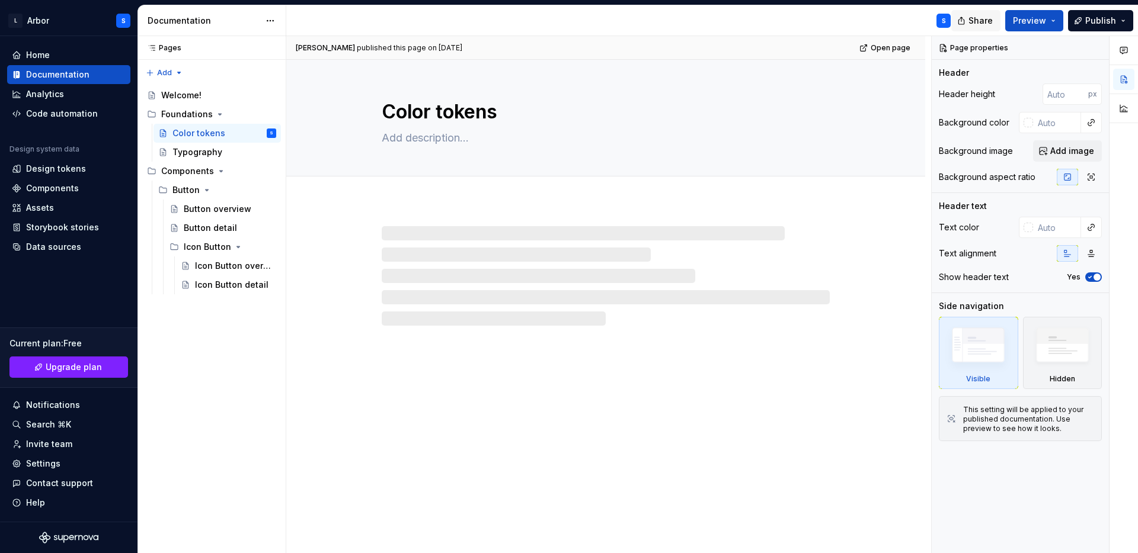
click at [979, 24] on span "Share" at bounding box center [980, 21] width 24 height 12
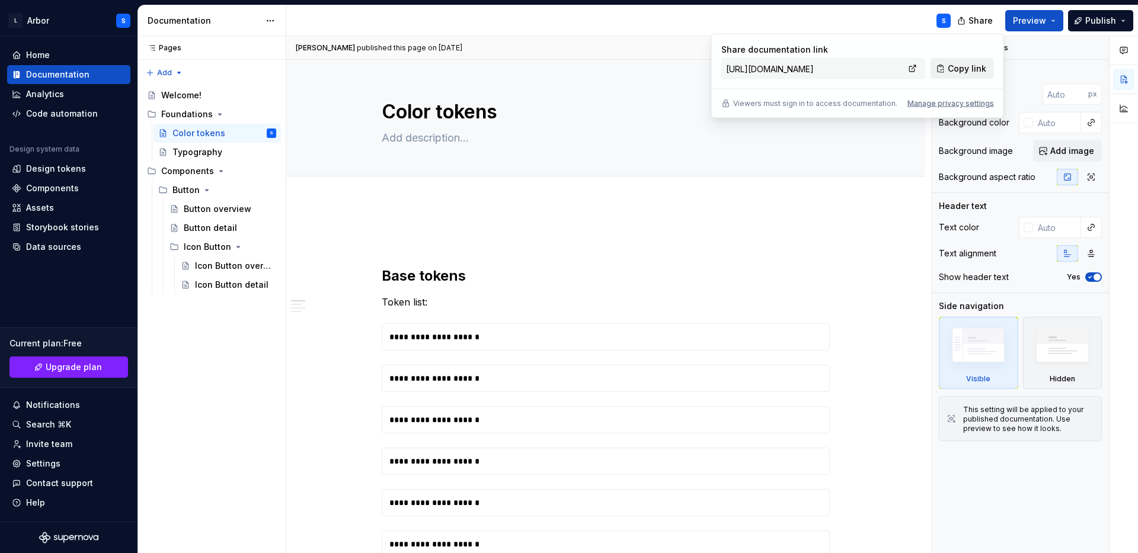
click at [956, 66] on span "Copy link" at bounding box center [966, 69] width 39 height 12
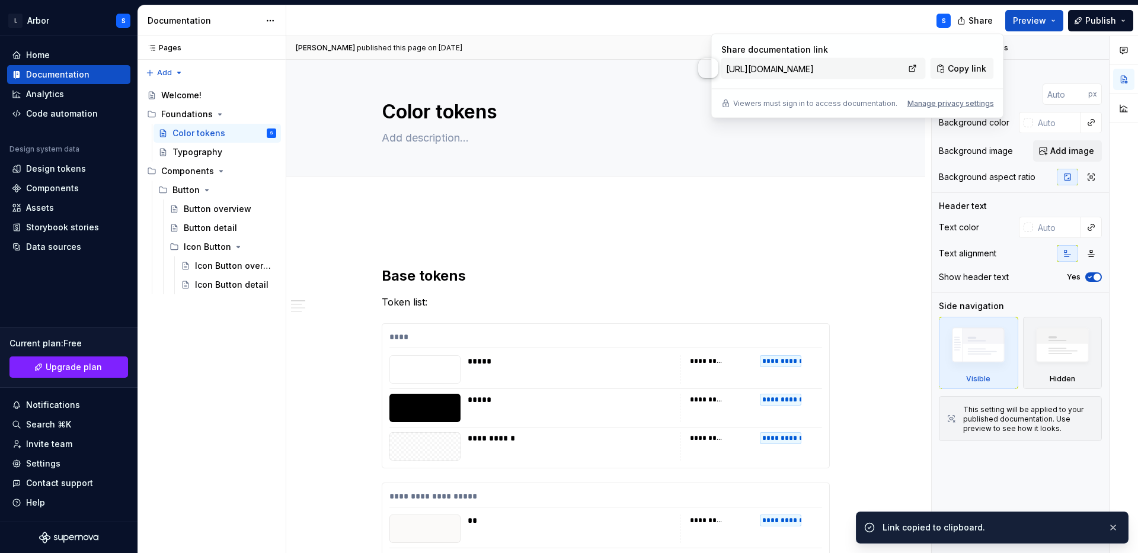
type textarea "*"
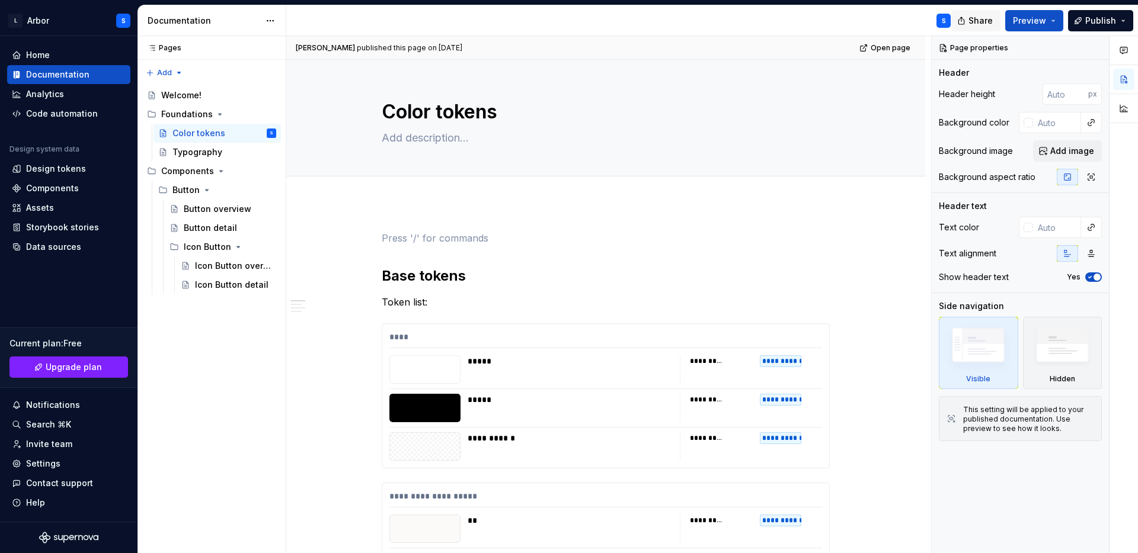
click at [981, 18] on span "Share" at bounding box center [980, 21] width 24 height 12
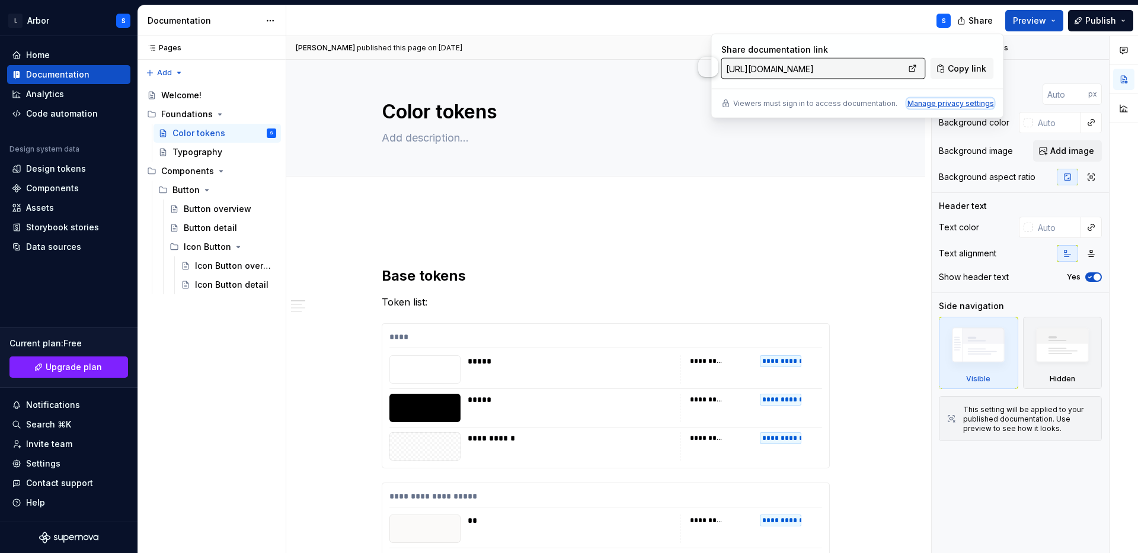
click at [956, 104] on div "Manage privacy settings" at bounding box center [950, 103] width 87 height 9
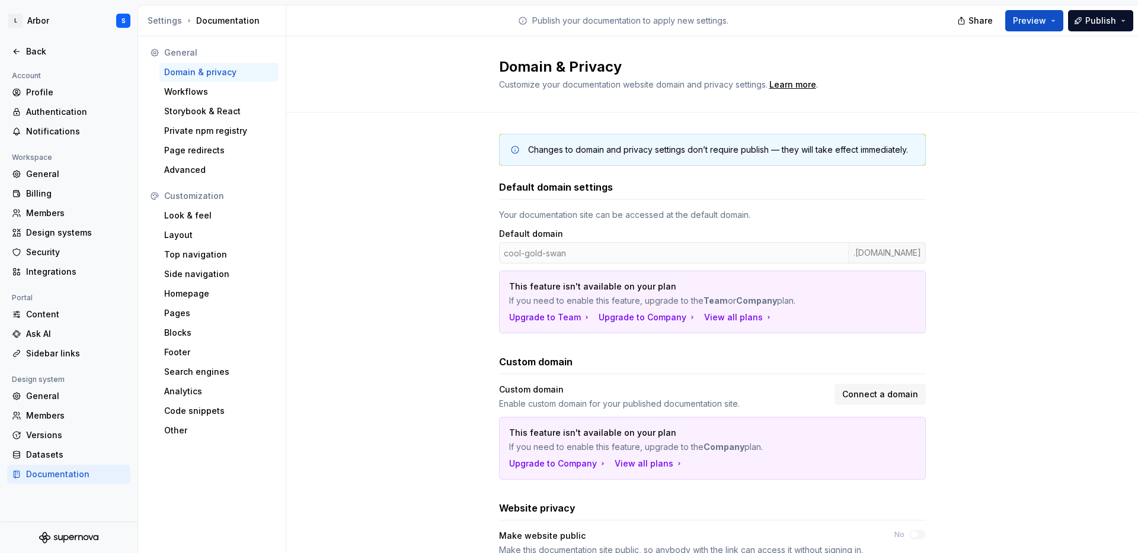
click at [997, 257] on div "Changes to domain and privacy settings don’t require publish — they will take e…" at bounding box center [711, 402] width 851 height 578
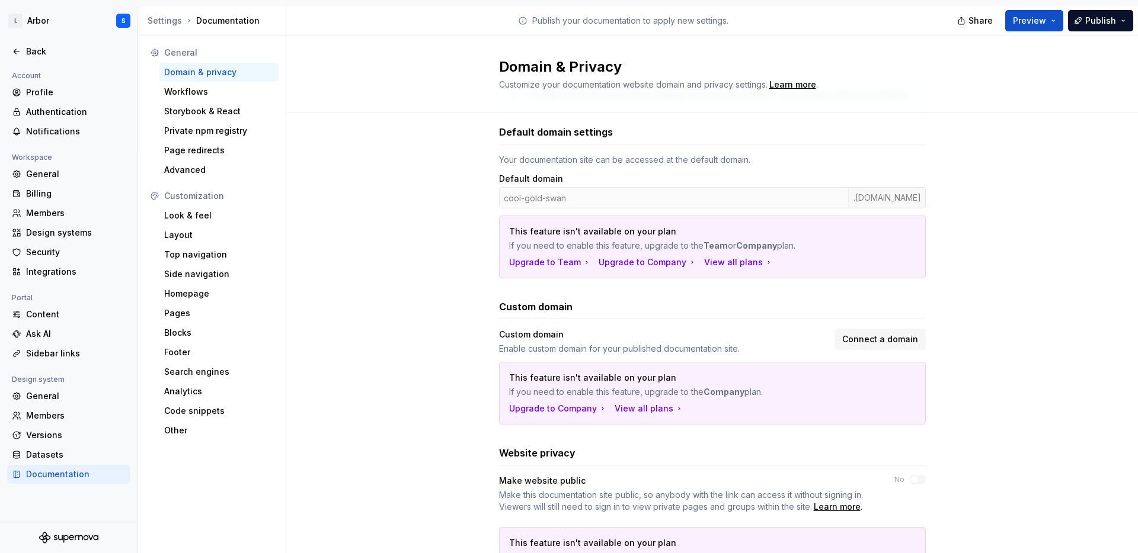
scroll to position [64, 0]
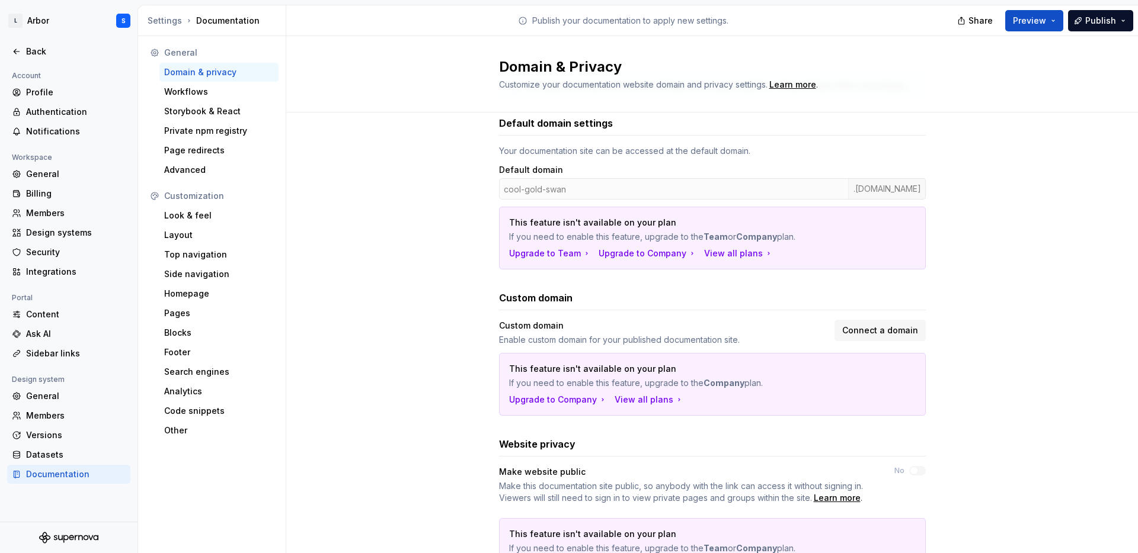
click at [667, 194] on div "cool-gold-swan .[DOMAIN_NAME]" at bounding box center [712, 188] width 427 height 21
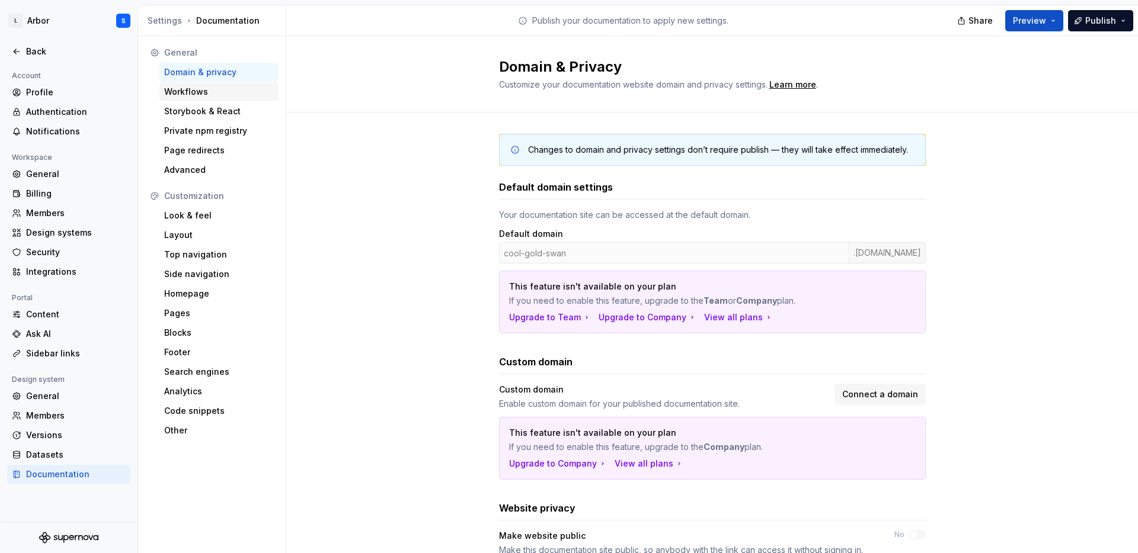
click at [169, 84] on div "Workflows" at bounding box center [218, 91] width 119 height 19
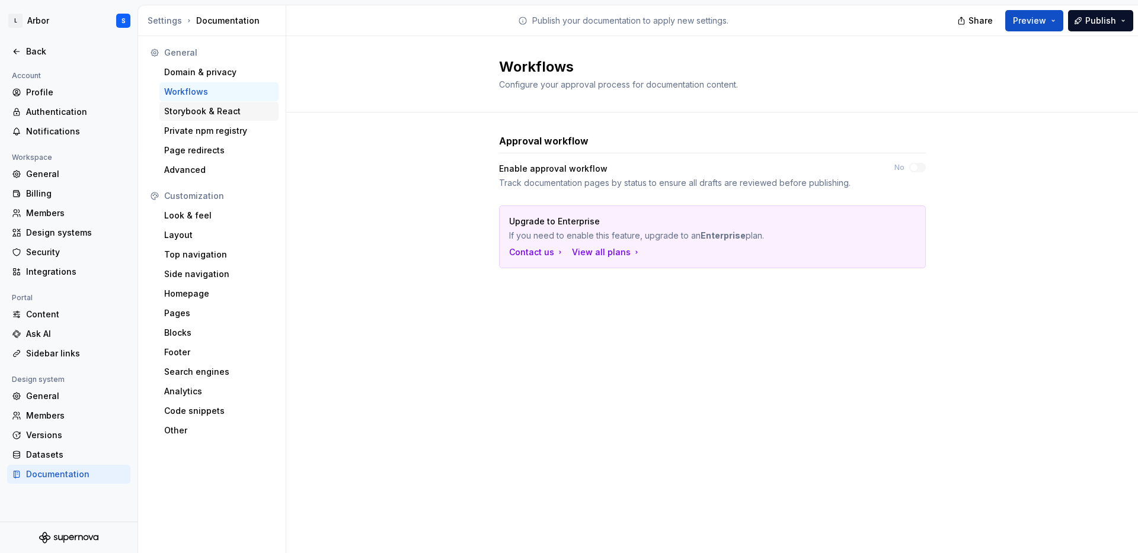
click at [220, 114] on div "Storybook & React" at bounding box center [219, 111] width 110 height 12
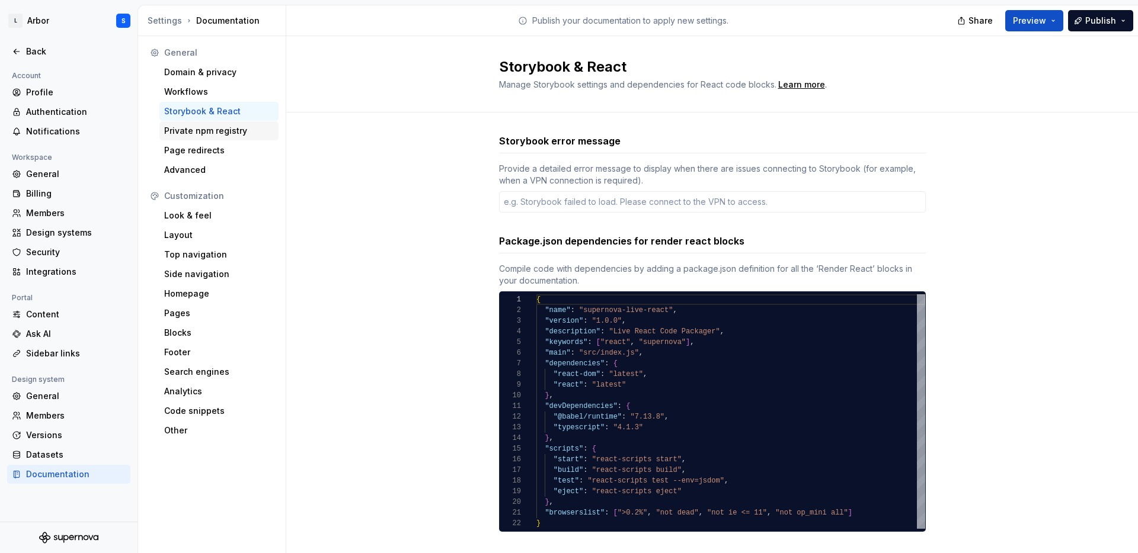
type textarea "*"
click at [222, 136] on div "Private npm registry" at bounding box center [219, 131] width 110 height 12
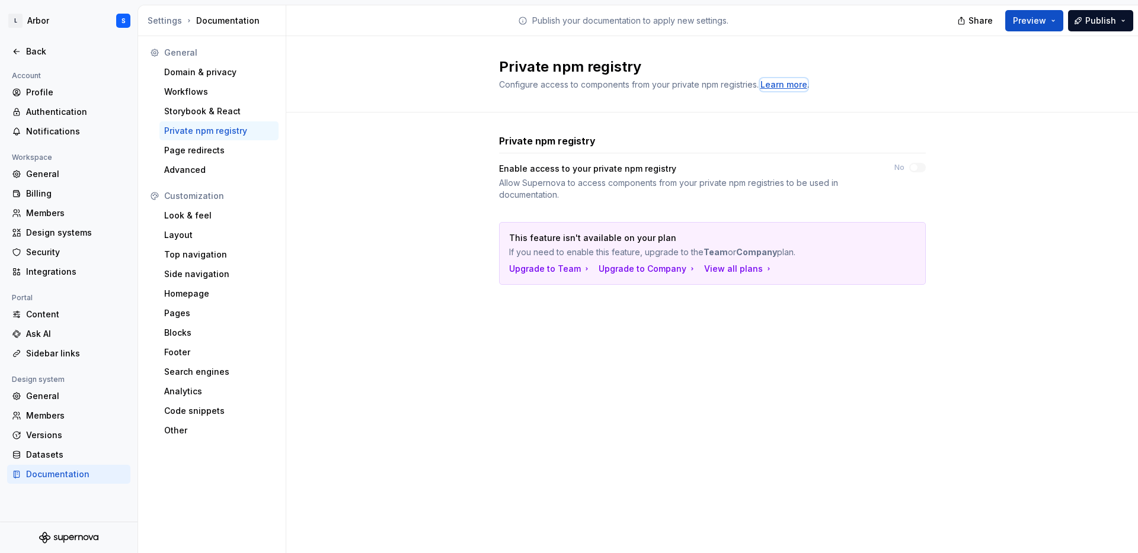
click at [784, 85] on div "Learn more" at bounding box center [783, 85] width 47 height 12
